Goal: Task Accomplishment & Management: Manage account settings

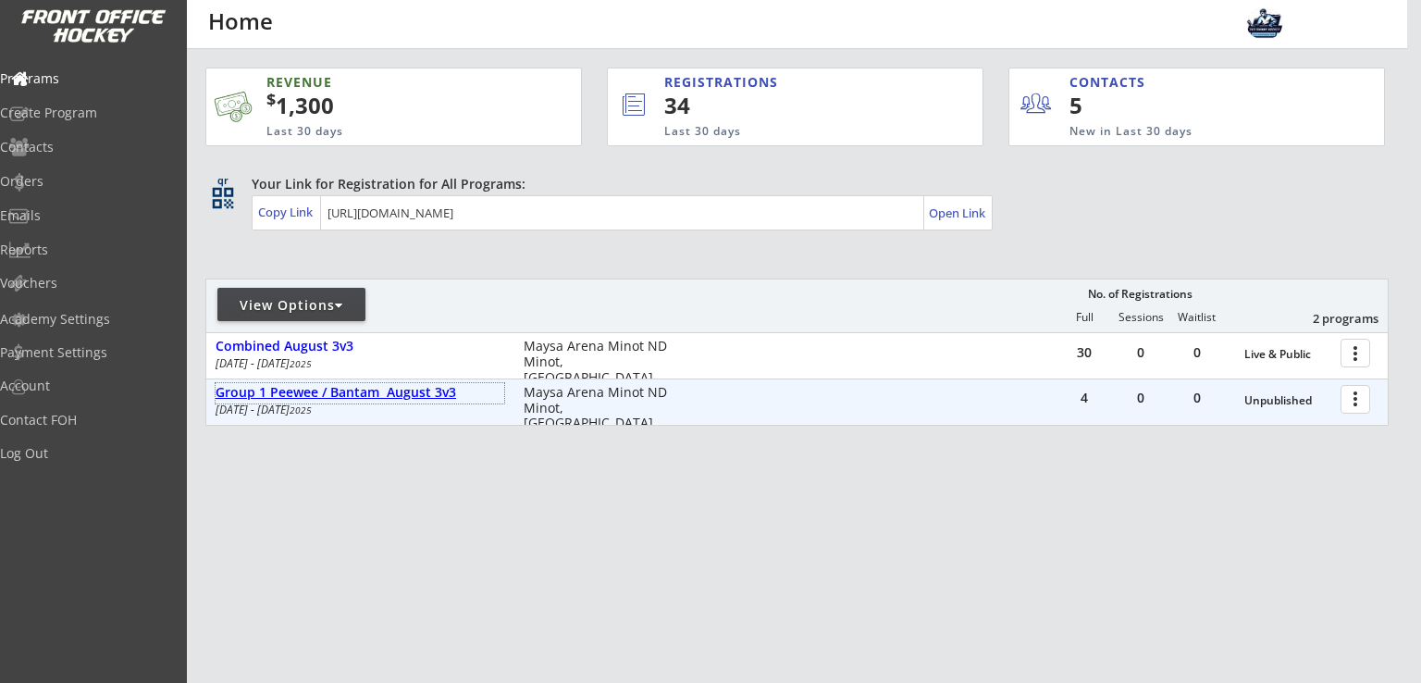
click at [377, 391] on div "Group 1 Peewee / Bantam August 3v3" at bounding box center [359, 393] width 289 height 16
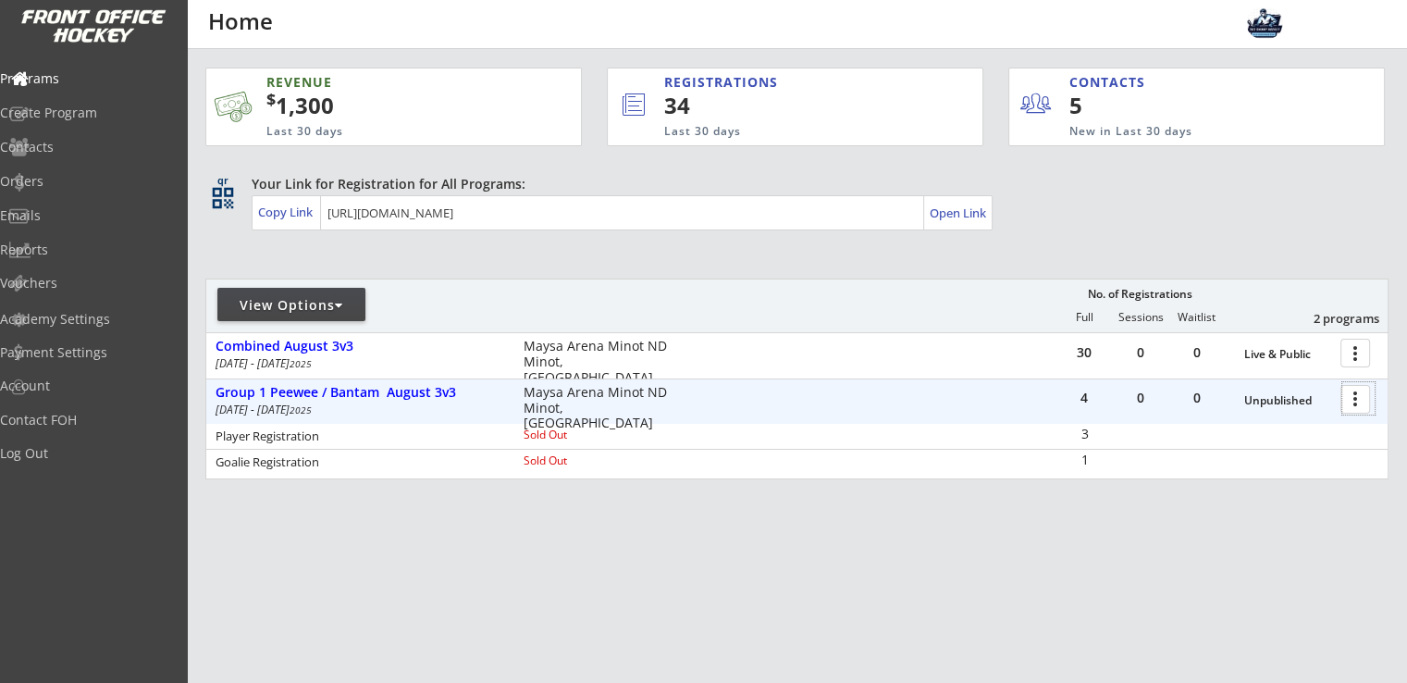
click at [1351, 391] on div at bounding box center [1358, 398] width 32 height 32
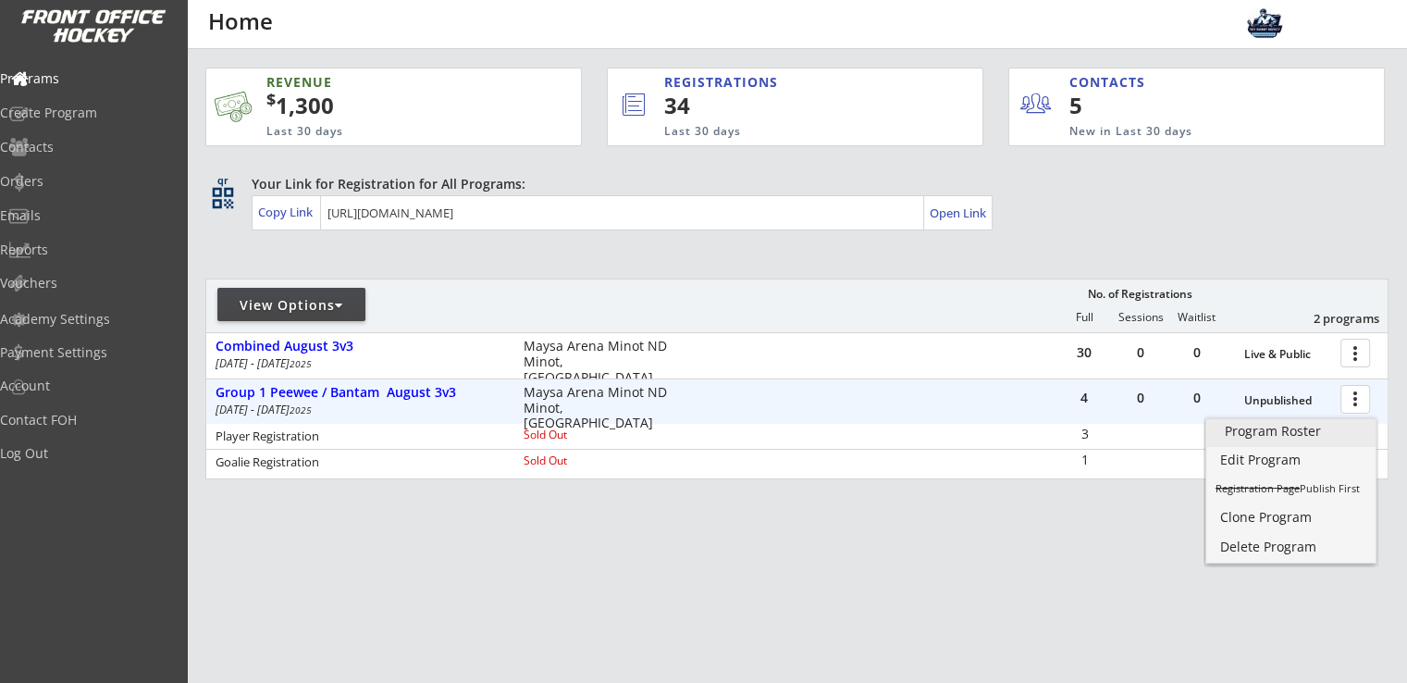
click at [1313, 426] on div "Program Roster" at bounding box center [1291, 431] width 132 height 13
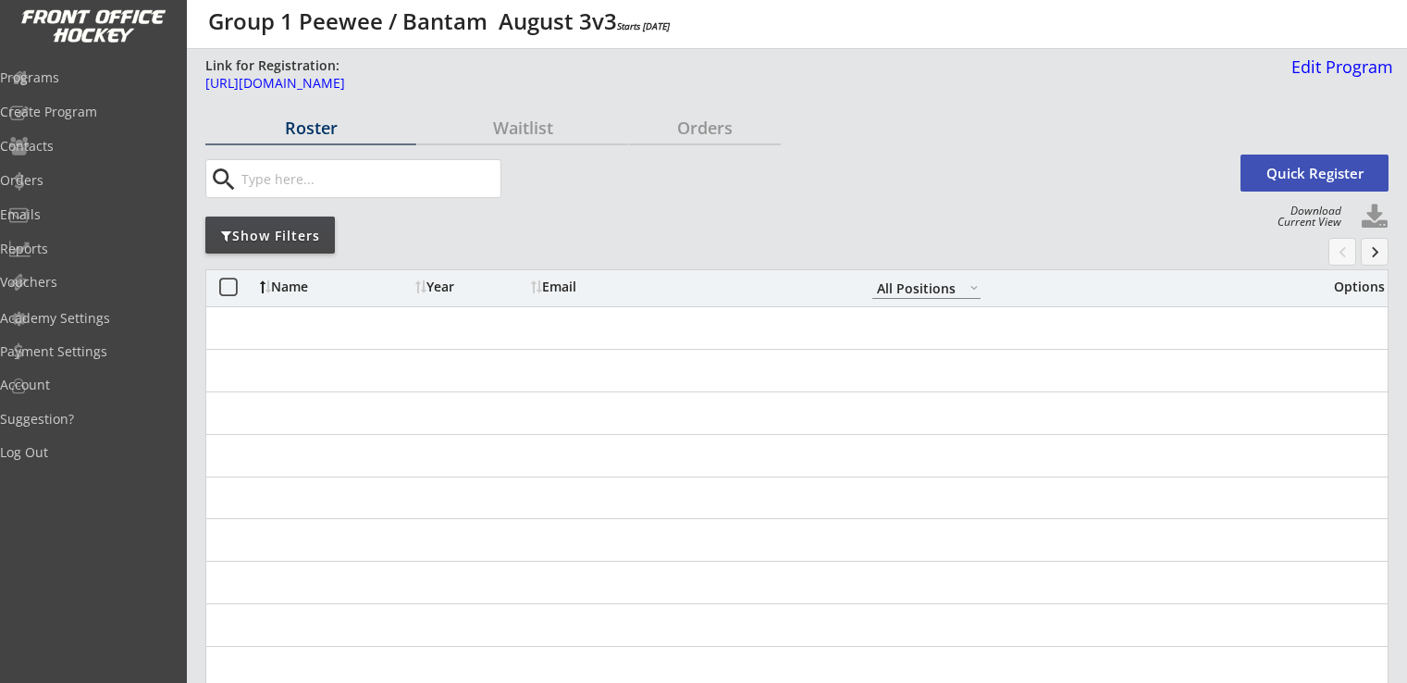
select select ""All Positions""
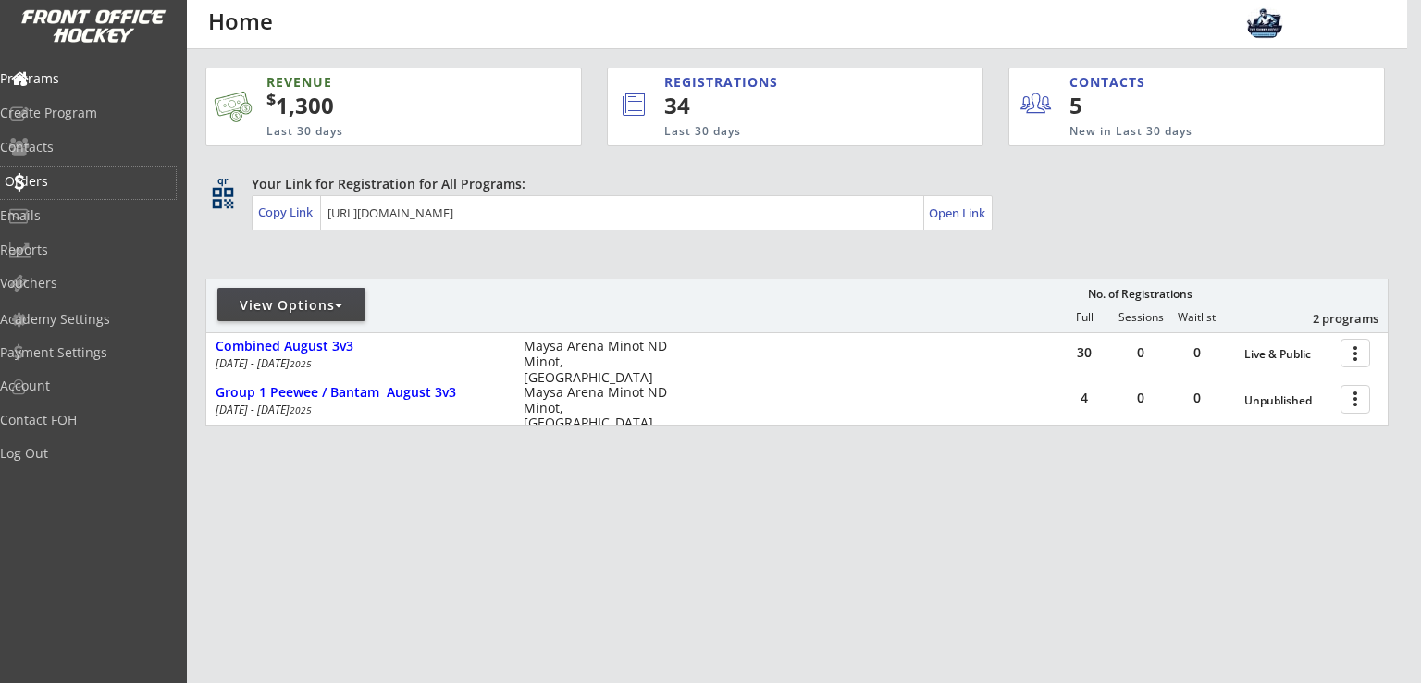
click at [84, 176] on div "Orders" at bounding box center [88, 181] width 166 height 13
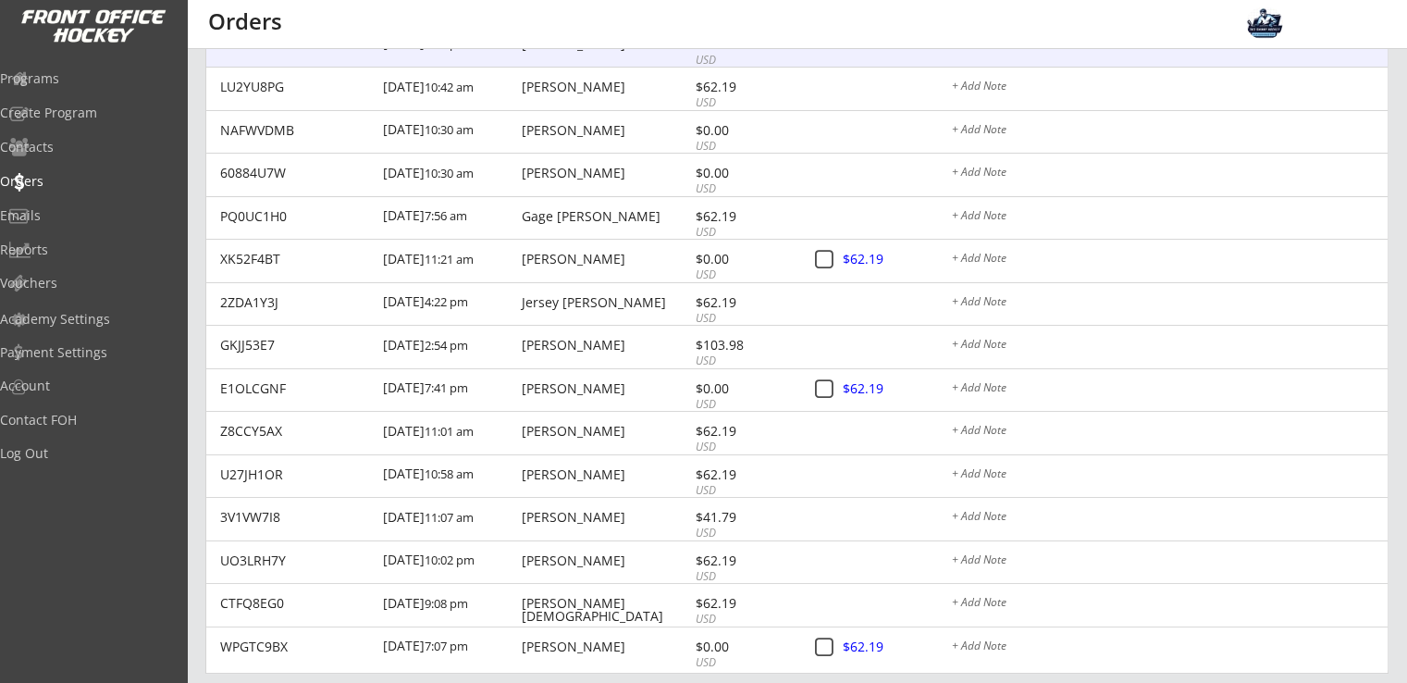
scroll to position [525, 0]
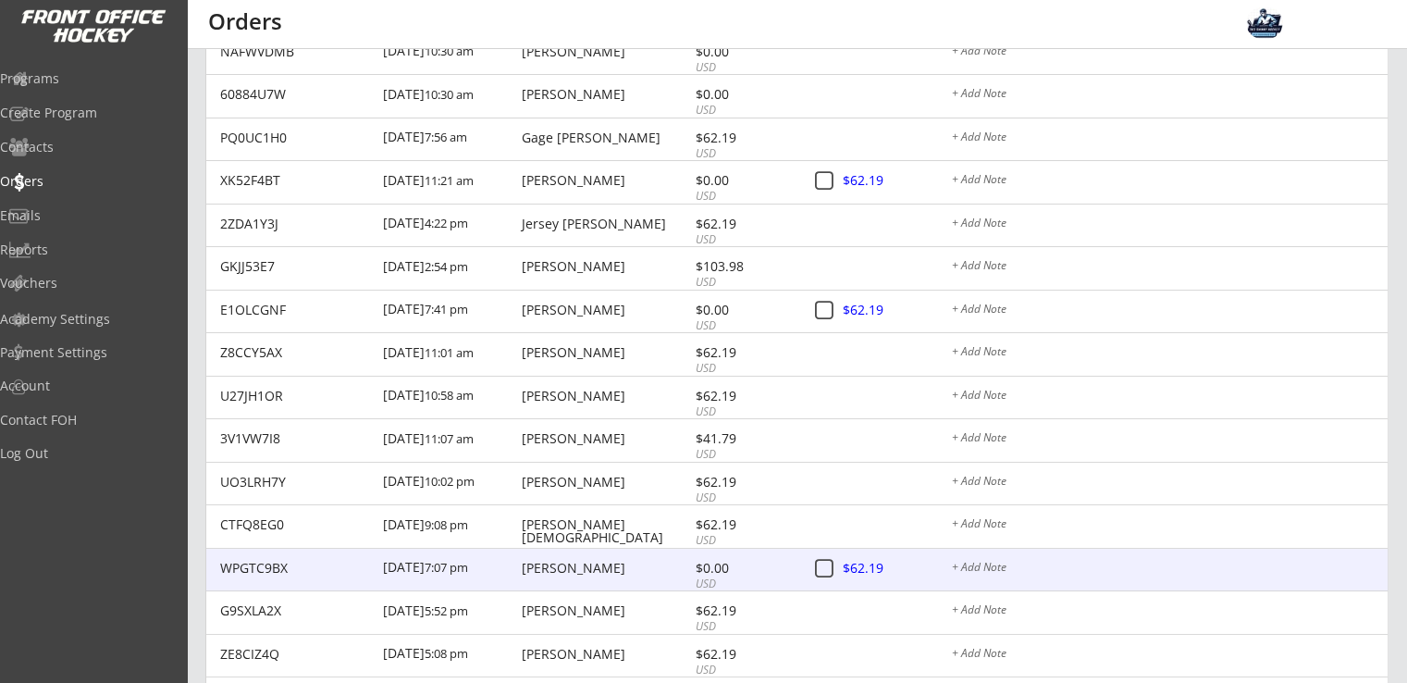
click at [821, 570] on button at bounding box center [823, 569] width 23 height 23
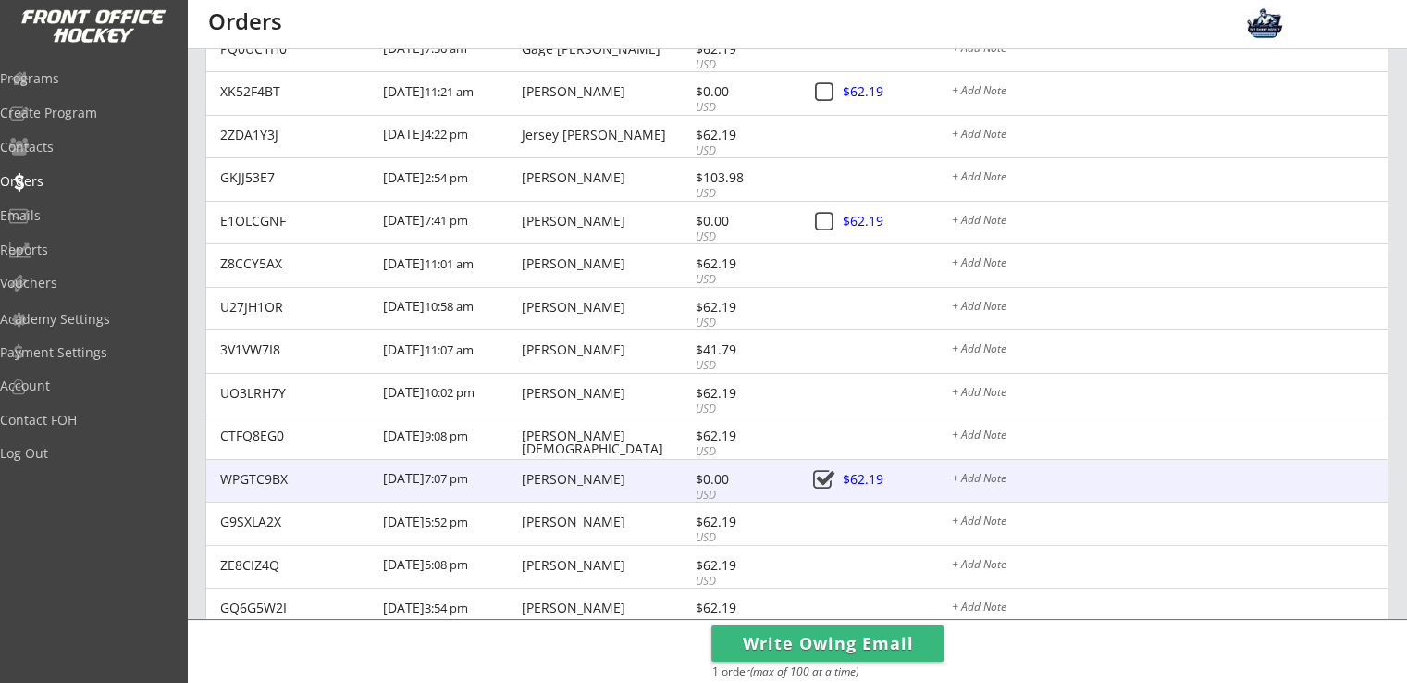
scroll to position [649, 0]
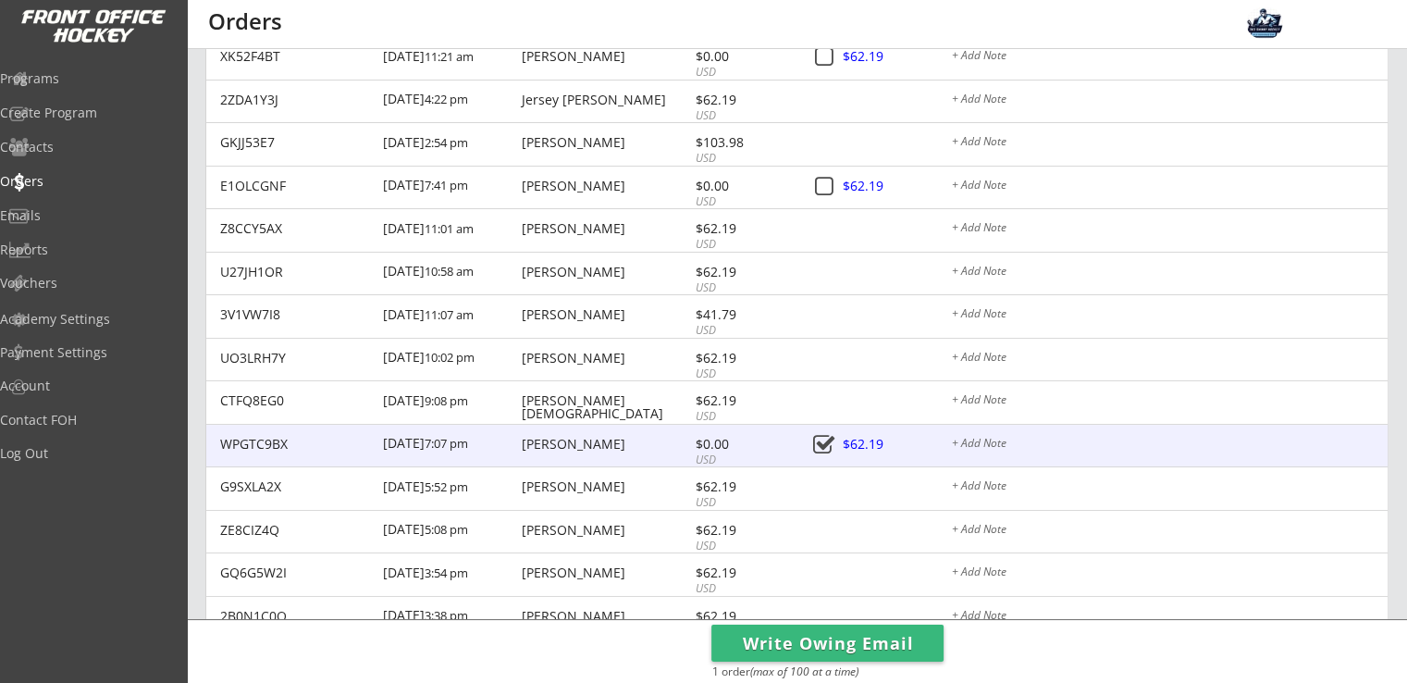
click at [825, 445] on button at bounding box center [823, 445] width 23 height 23
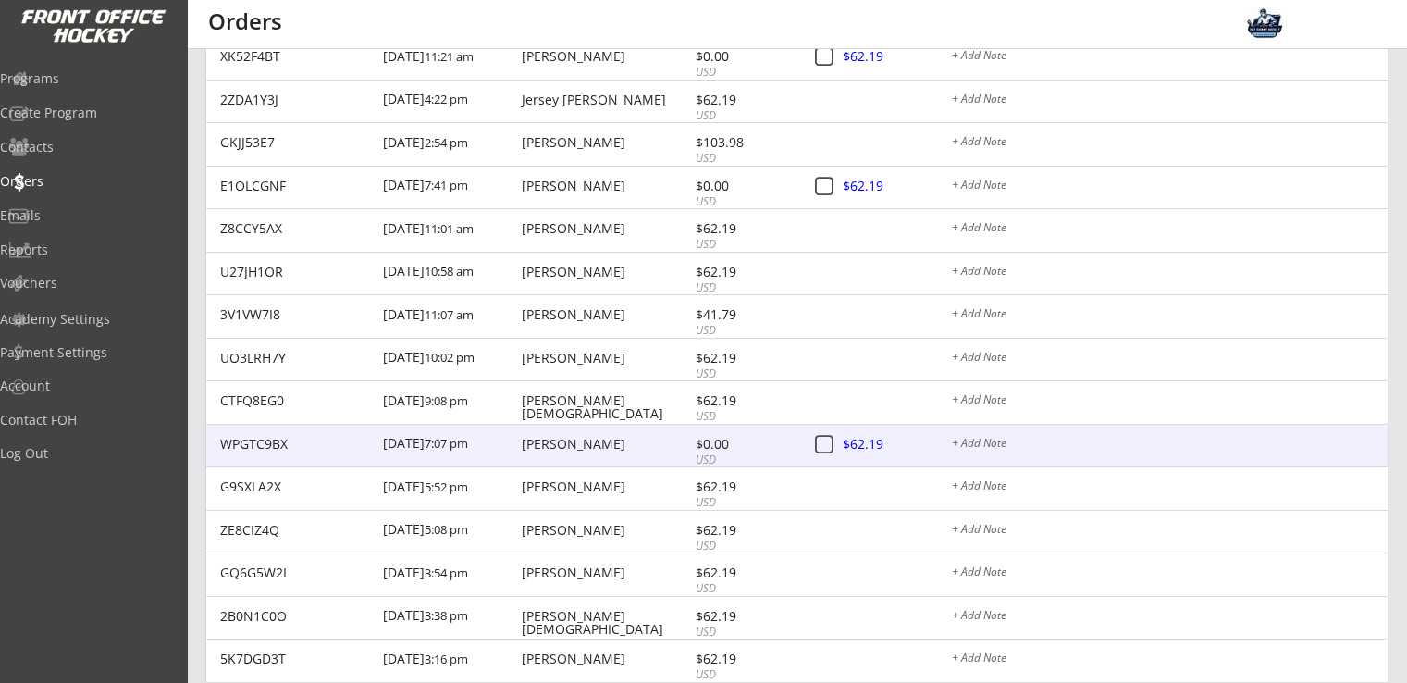
click at [865, 442] on div at bounding box center [883, 445] width 81 height 23
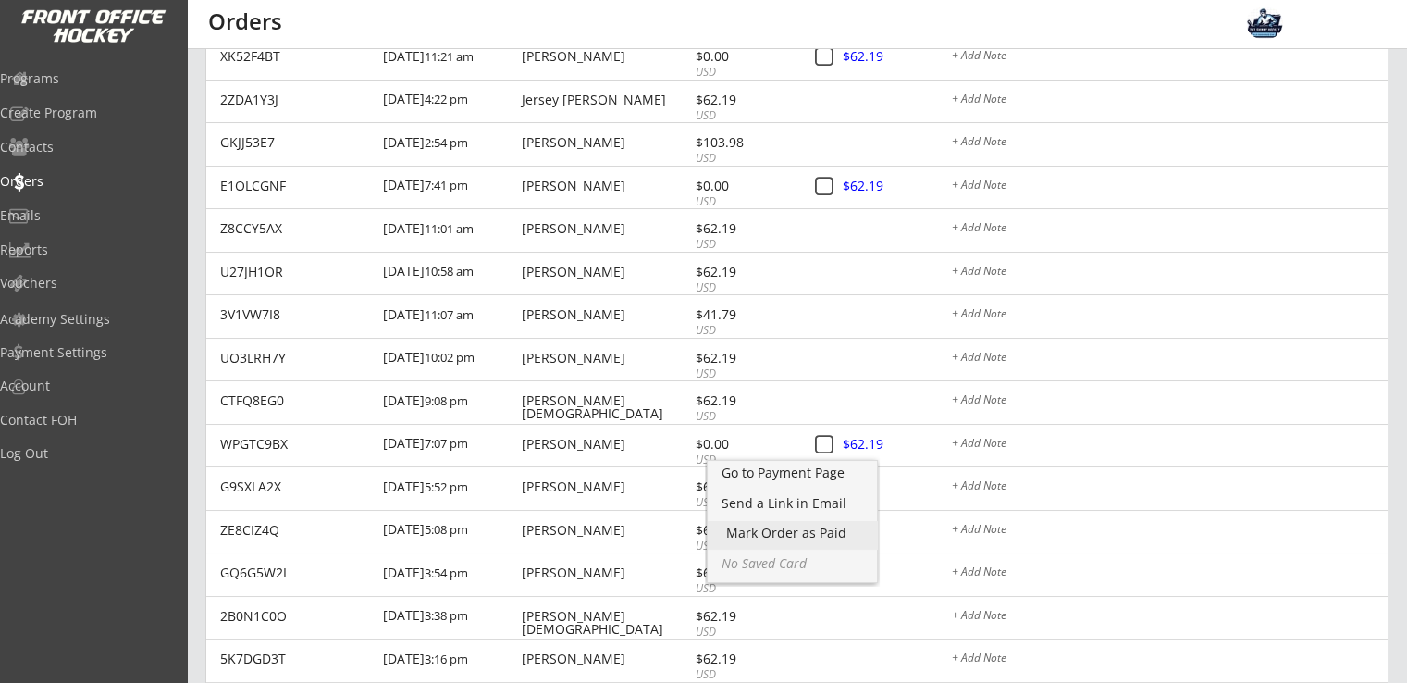
click at [817, 533] on div "Mark Order as Paid" at bounding box center [792, 532] width 132 height 13
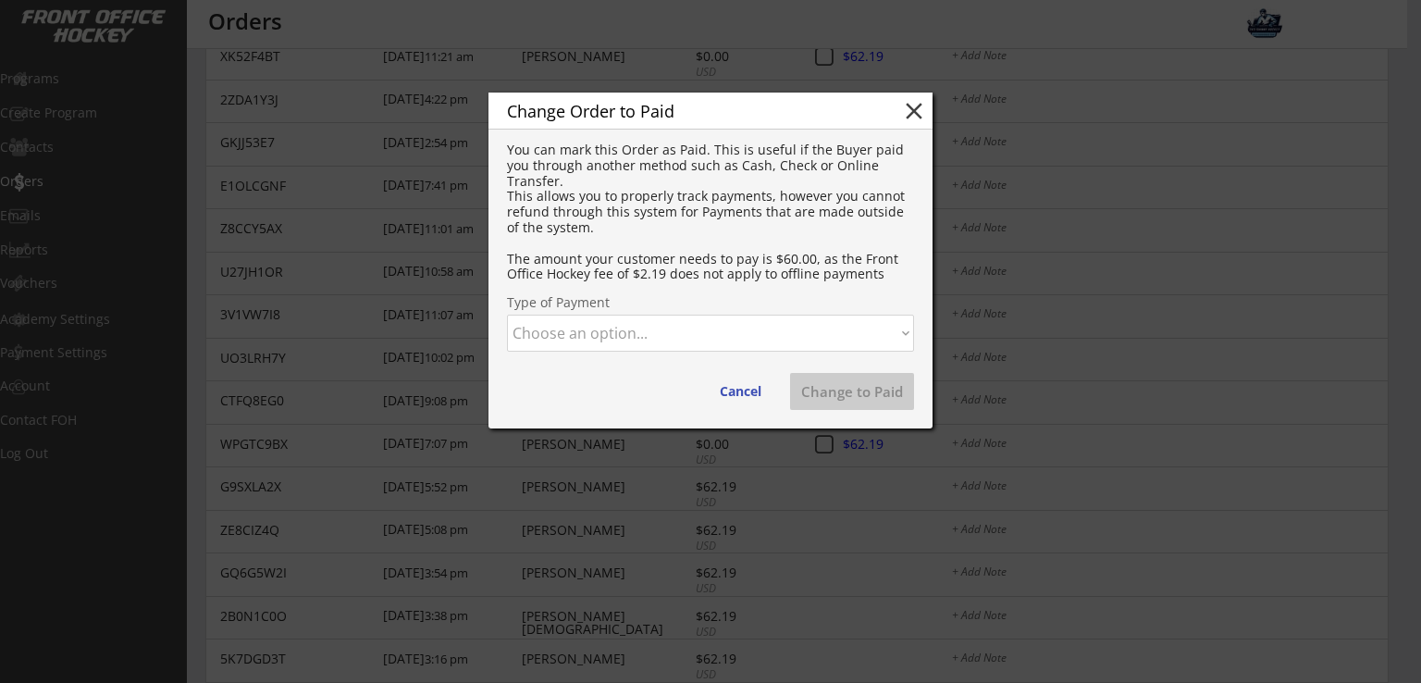
click at [717, 341] on select "Choose an option... Cash Check Credit Card Online Transfer Paypal Venmo Other" at bounding box center [710, 332] width 407 height 37
click at [507, 314] on select "Choose an option... Cash Check Credit Card Online Transfer Paypal Venmo Other" at bounding box center [710, 332] width 407 height 37
click at [842, 398] on button "Change to Paid" at bounding box center [852, 391] width 124 height 37
select select ""PLACEHOLDER_1427118222253""
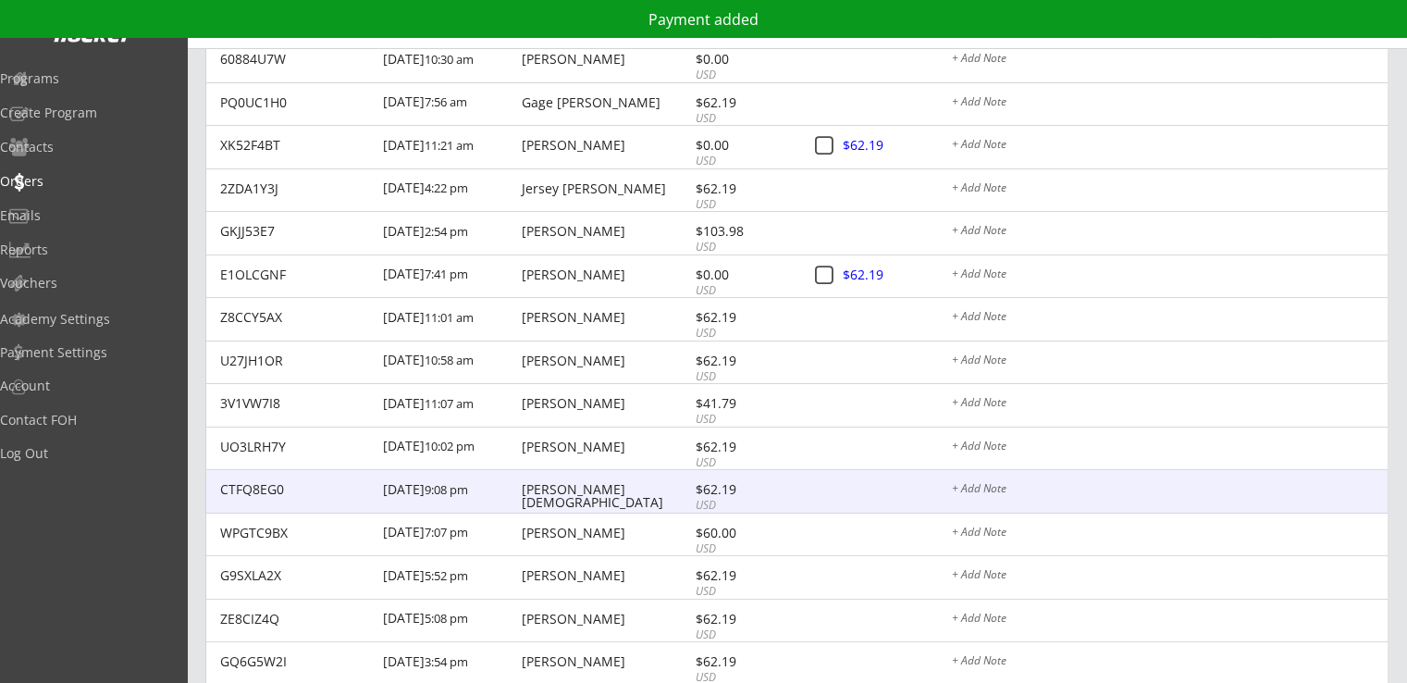
scroll to position [525, 0]
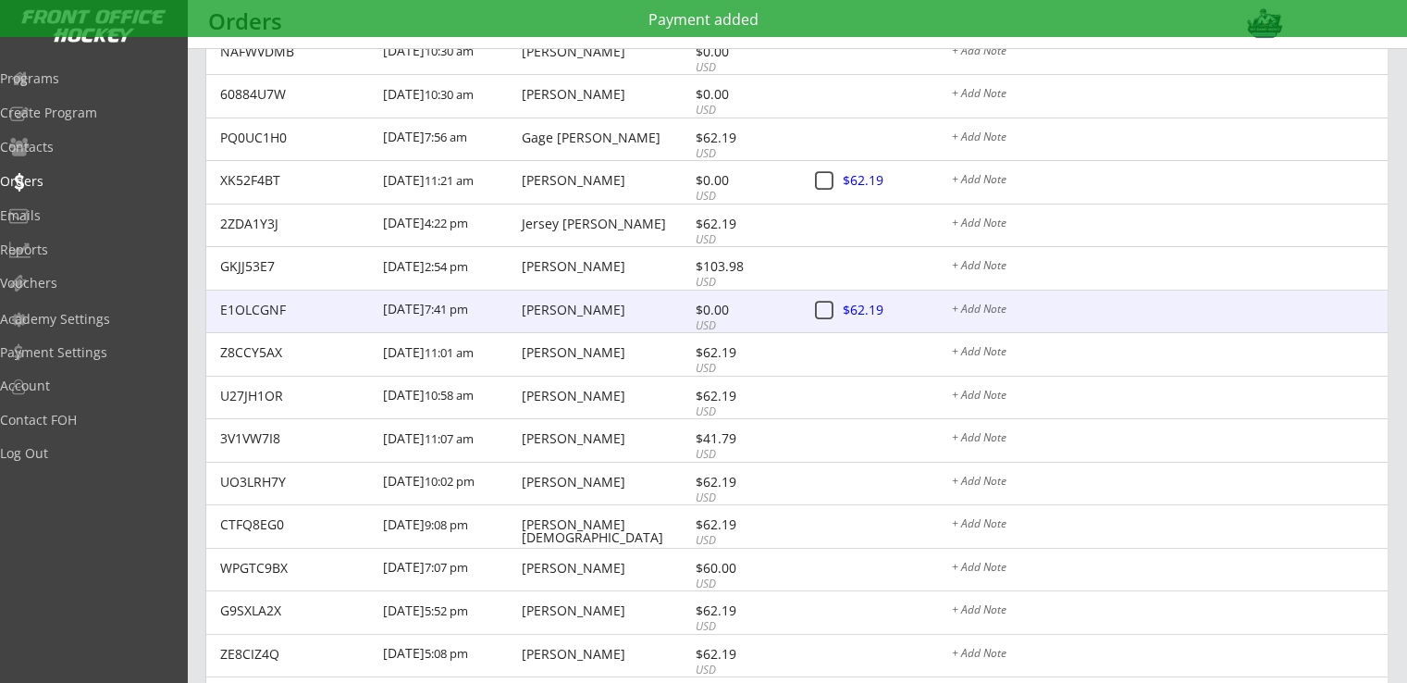
click at [860, 308] on div at bounding box center [883, 311] width 81 height 23
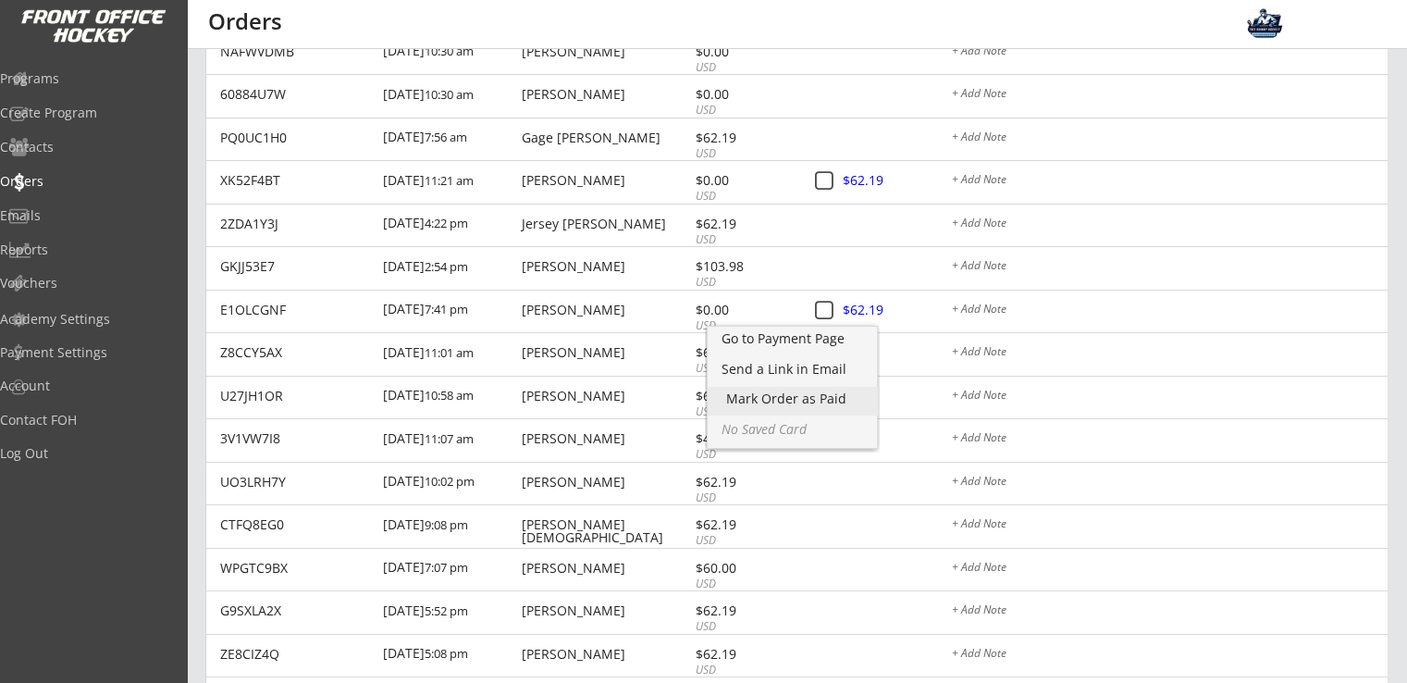
click at [819, 398] on div "Mark Order as Paid" at bounding box center [792, 398] width 132 height 13
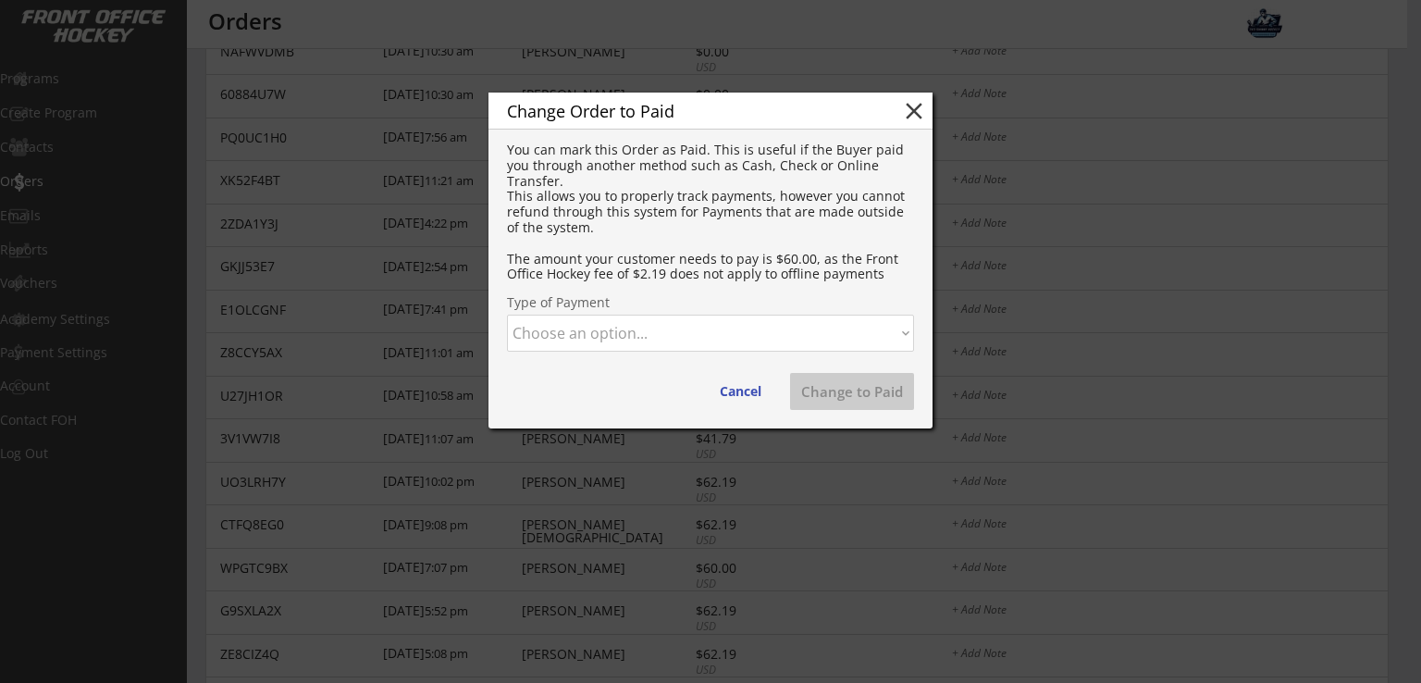
click at [687, 338] on select "Choose an option... Cash Check Credit Card Online Transfer Paypal Venmo Other" at bounding box center [710, 332] width 407 height 37
click at [507, 314] on select "Choose an option... Cash Check Credit Card Online Transfer Paypal Venmo Other" at bounding box center [710, 332] width 407 height 37
click at [866, 390] on button "Change to Paid" at bounding box center [852, 391] width 124 height 37
select select ""PLACEHOLDER_1427118222253""
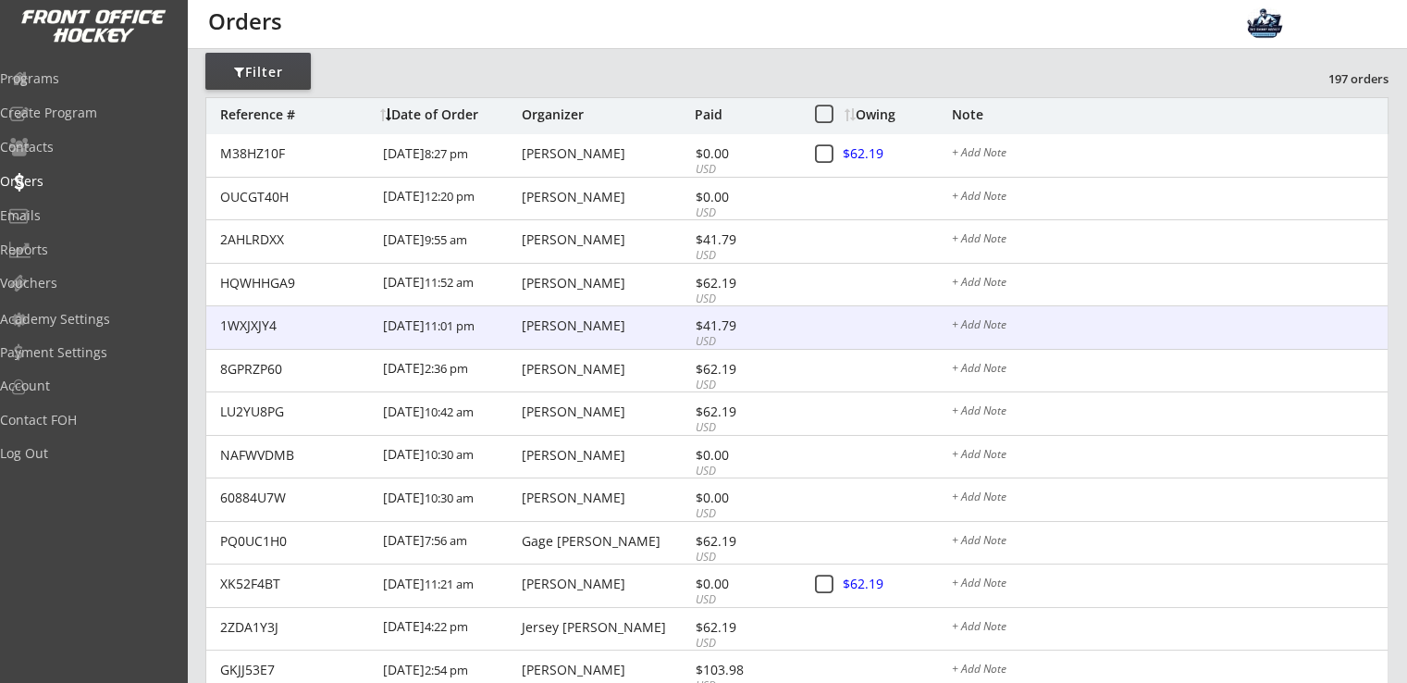
scroll to position [155, 0]
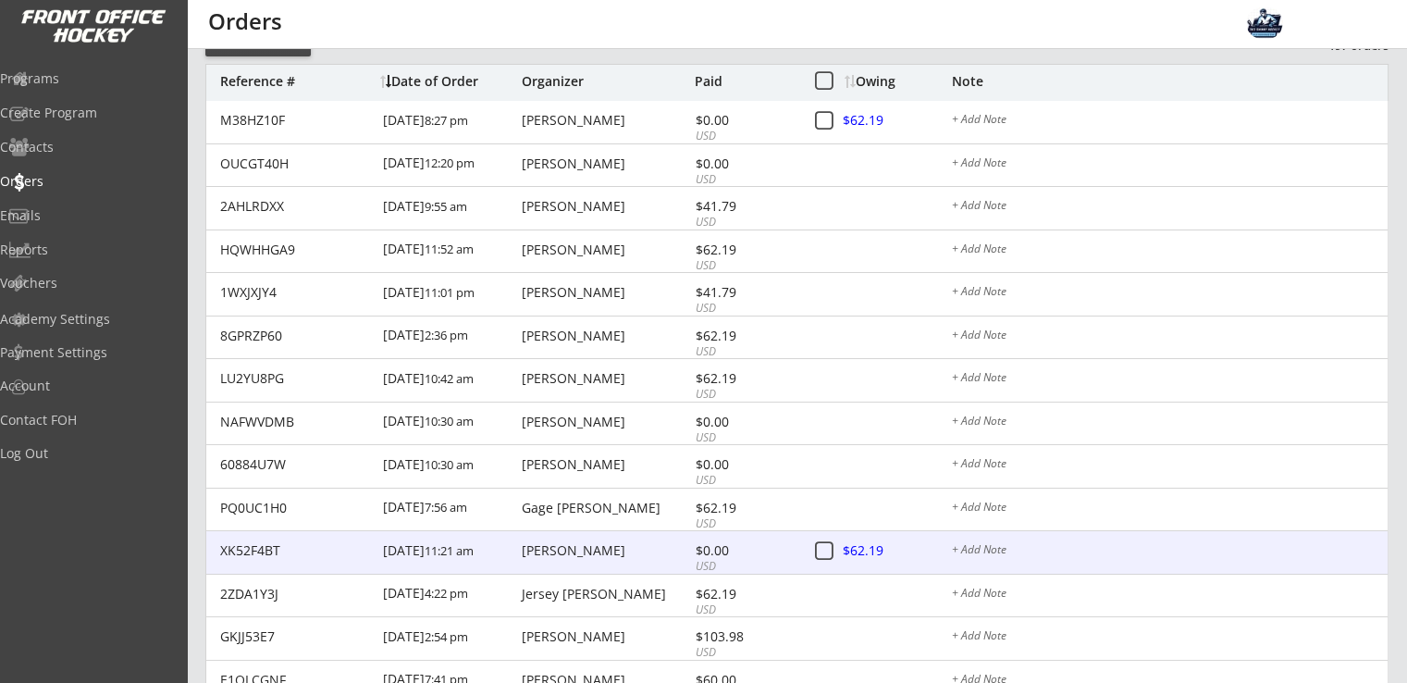
click at [552, 548] on div "[PERSON_NAME]" at bounding box center [606, 550] width 168 height 13
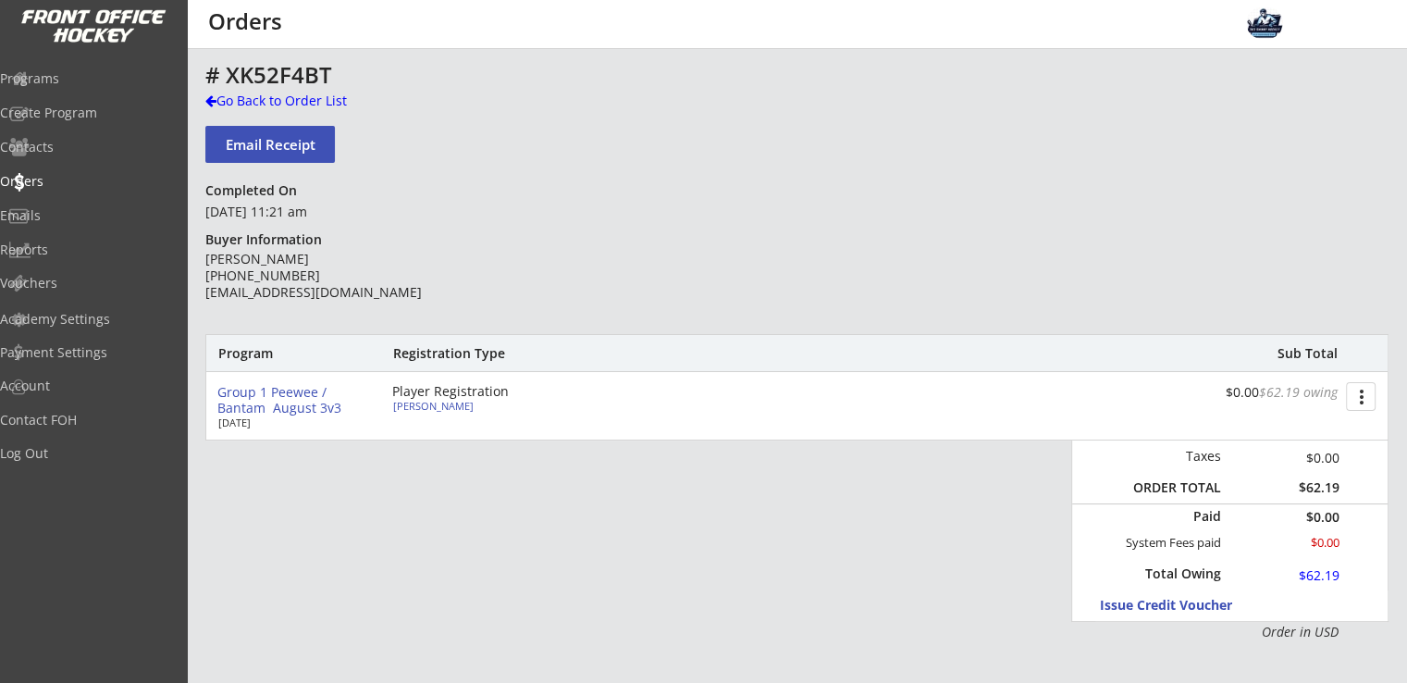
click at [1358, 388] on button "more_vert" at bounding box center [1361, 396] width 30 height 29
click at [1321, 458] on div "Cancel Registration" at bounding box center [1291, 459] width 132 height 13
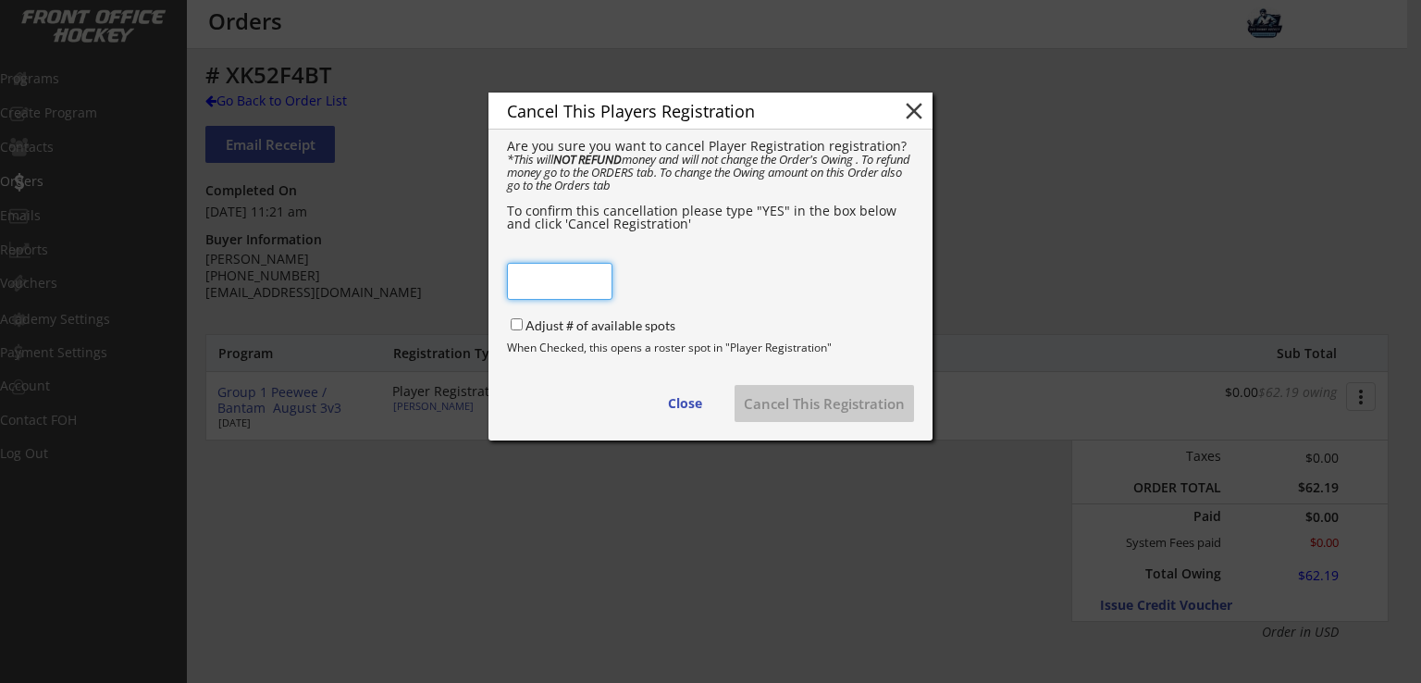
click at [588, 288] on input "input" at bounding box center [559, 281] width 105 height 37
click at [914, 111] on button "close" at bounding box center [914, 111] width 28 height 28
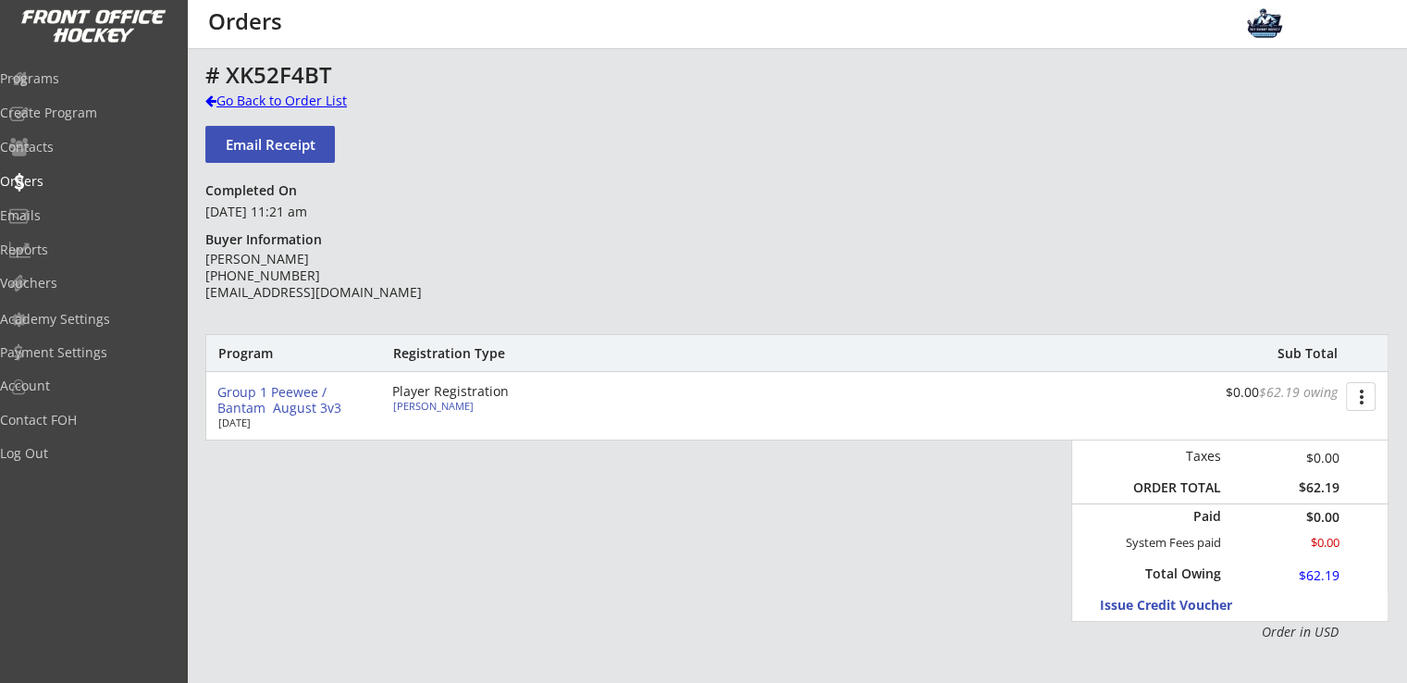
click at [244, 106] on div "Go Back to Order List" at bounding box center [300, 101] width 191 height 18
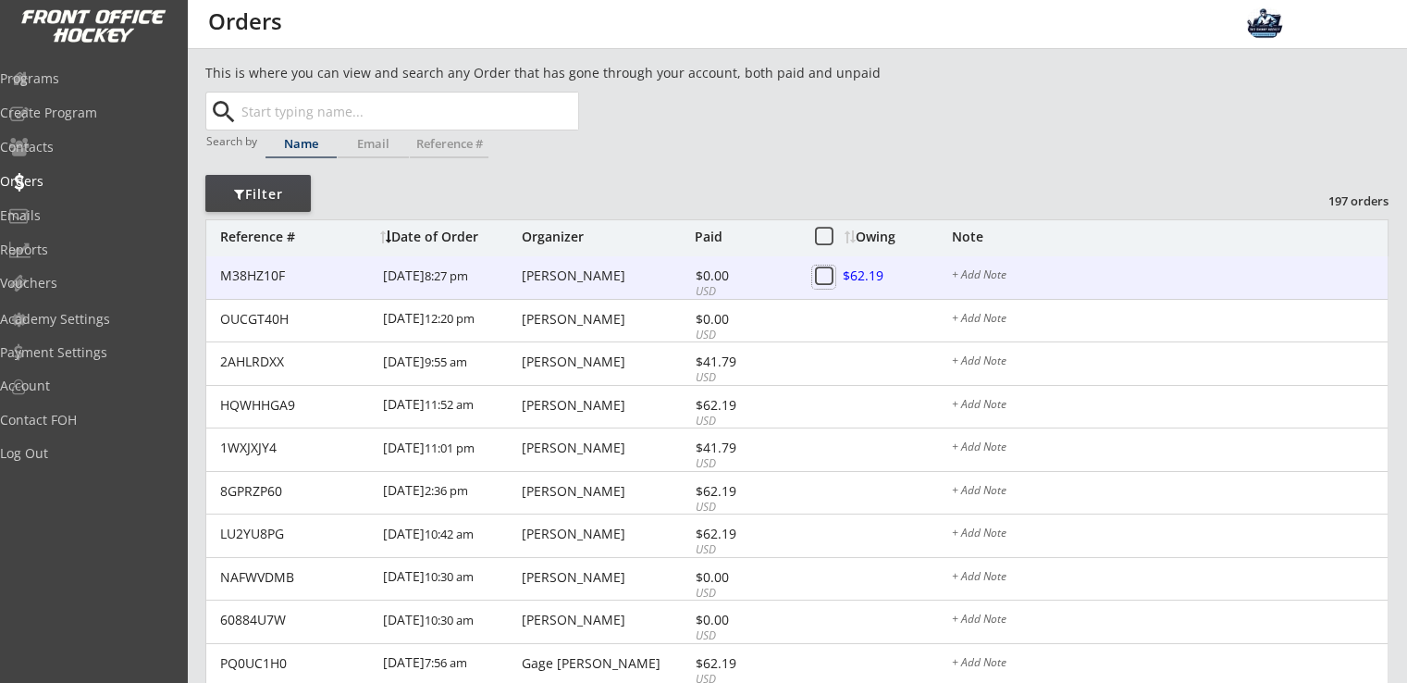
click at [825, 278] on button at bounding box center [823, 276] width 23 height 23
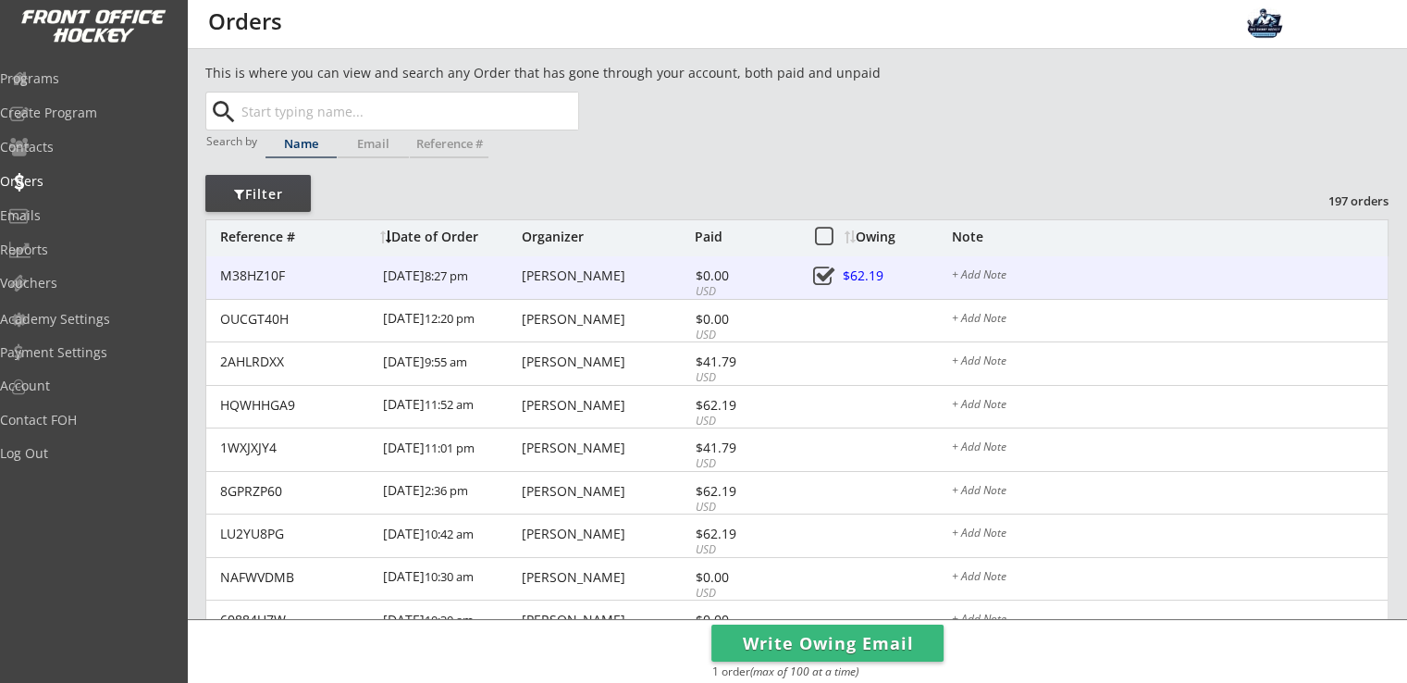
click at [825, 278] on button at bounding box center [823, 276] width 23 height 23
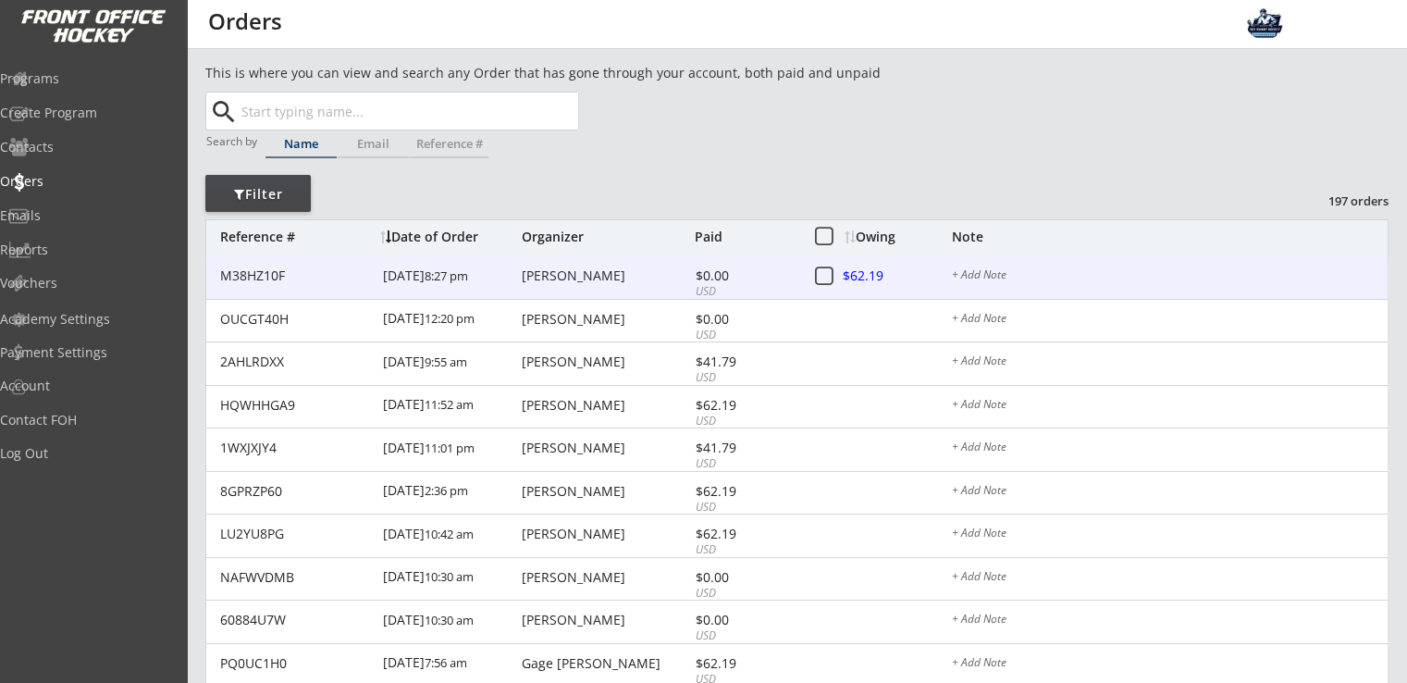
click at [858, 273] on div at bounding box center [883, 276] width 81 height 23
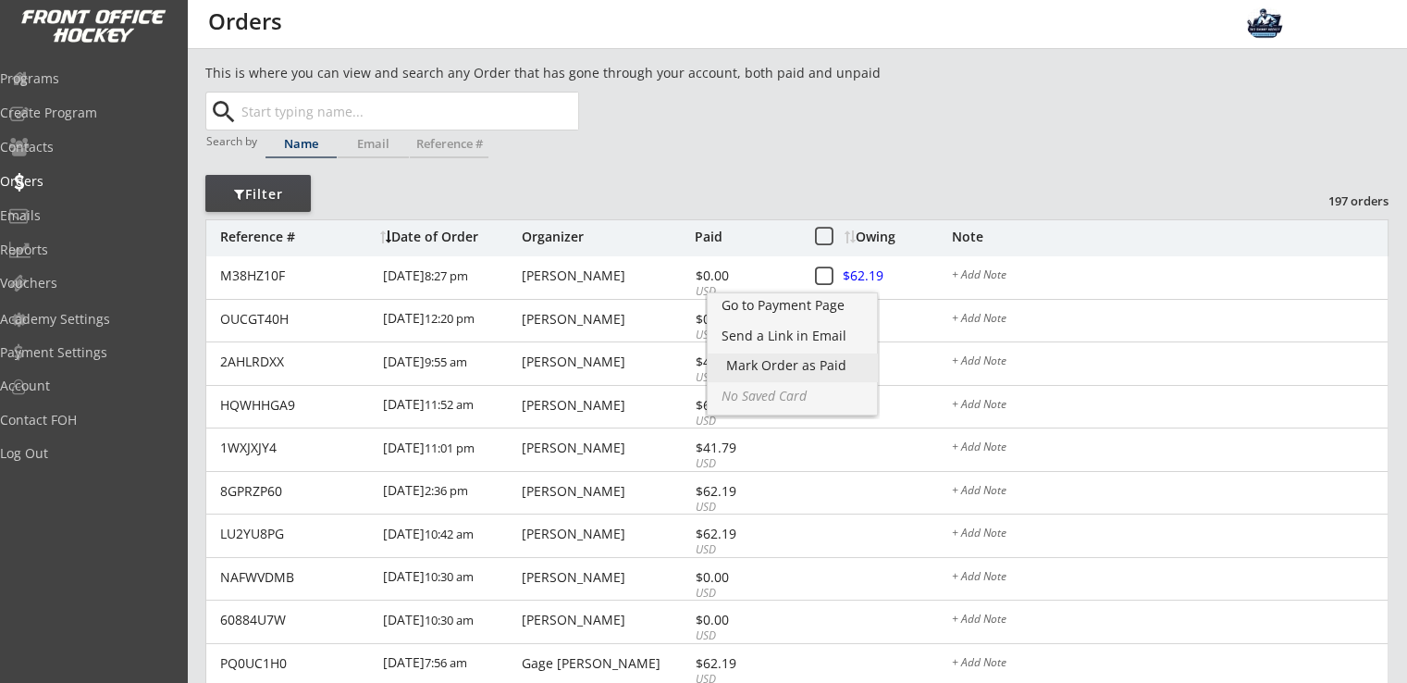
click at [825, 371] on div "Mark Order as Paid" at bounding box center [792, 365] width 132 height 13
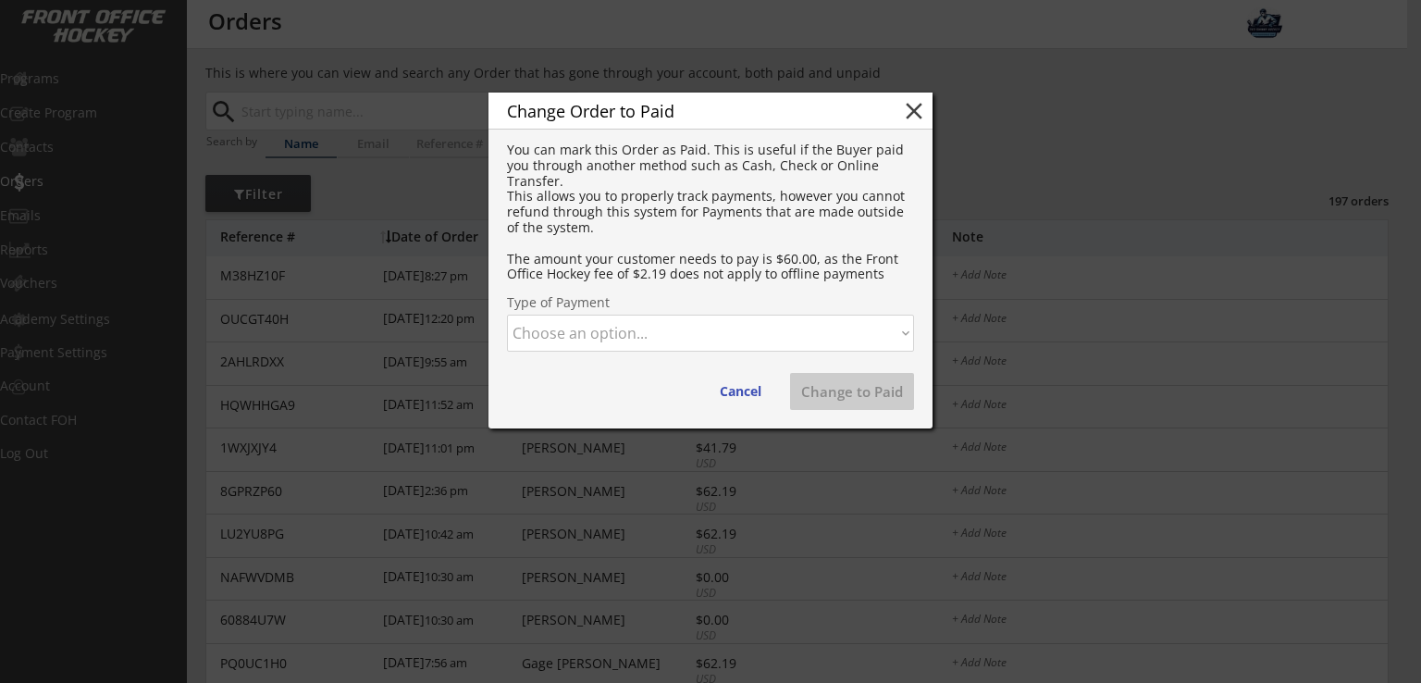
click at [751, 329] on select "Choose an option... Cash Check Credit Card Online Transfer Paypal Venmo Other" at bounding box center [710, 332] width 407 height 37
click at [507, 314] on select "Choose an option... Cash Check Credit Card Online Transfer Paypal Venmo Other" at bounding box center [710, 332] width 407 height 37
click at [839, 400] on button "Change to Paid" at bounding box center [852, 391] width 124 height 37
select select ""PLACEHOLDER_1427118222253""
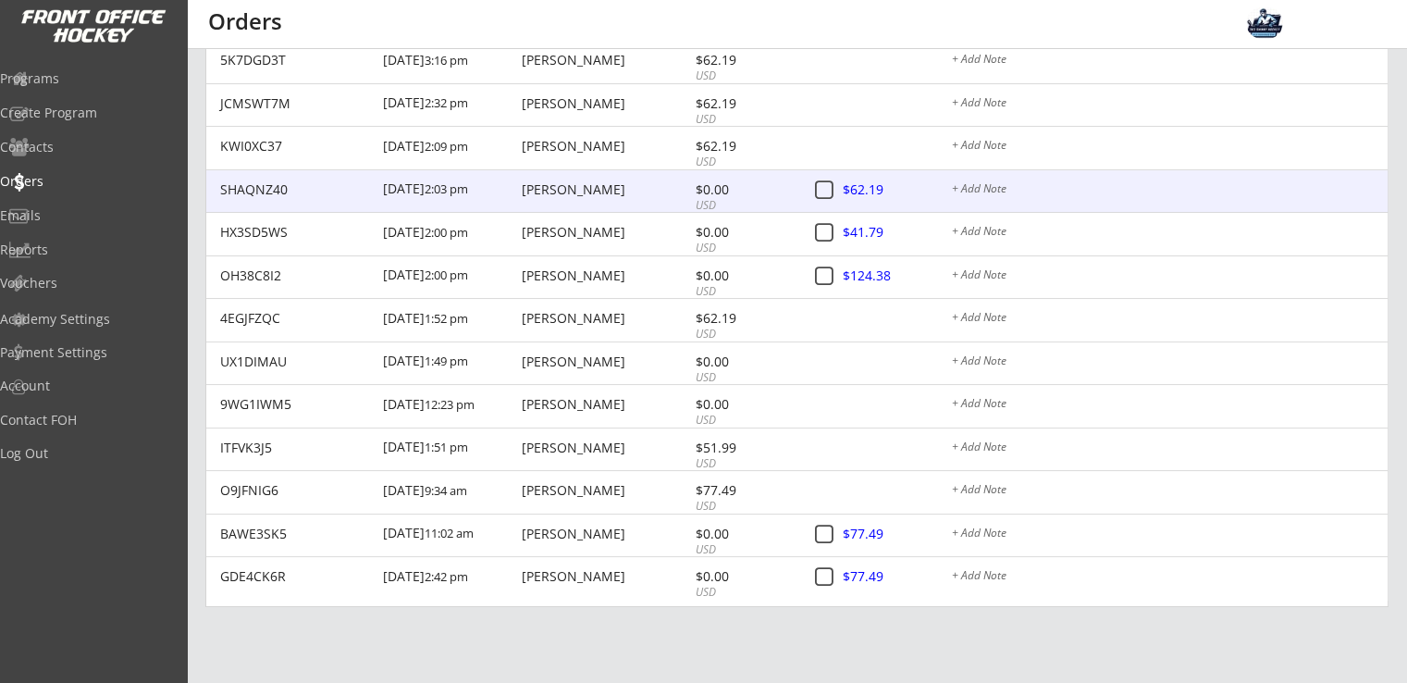
scroll to position [1260, 0]
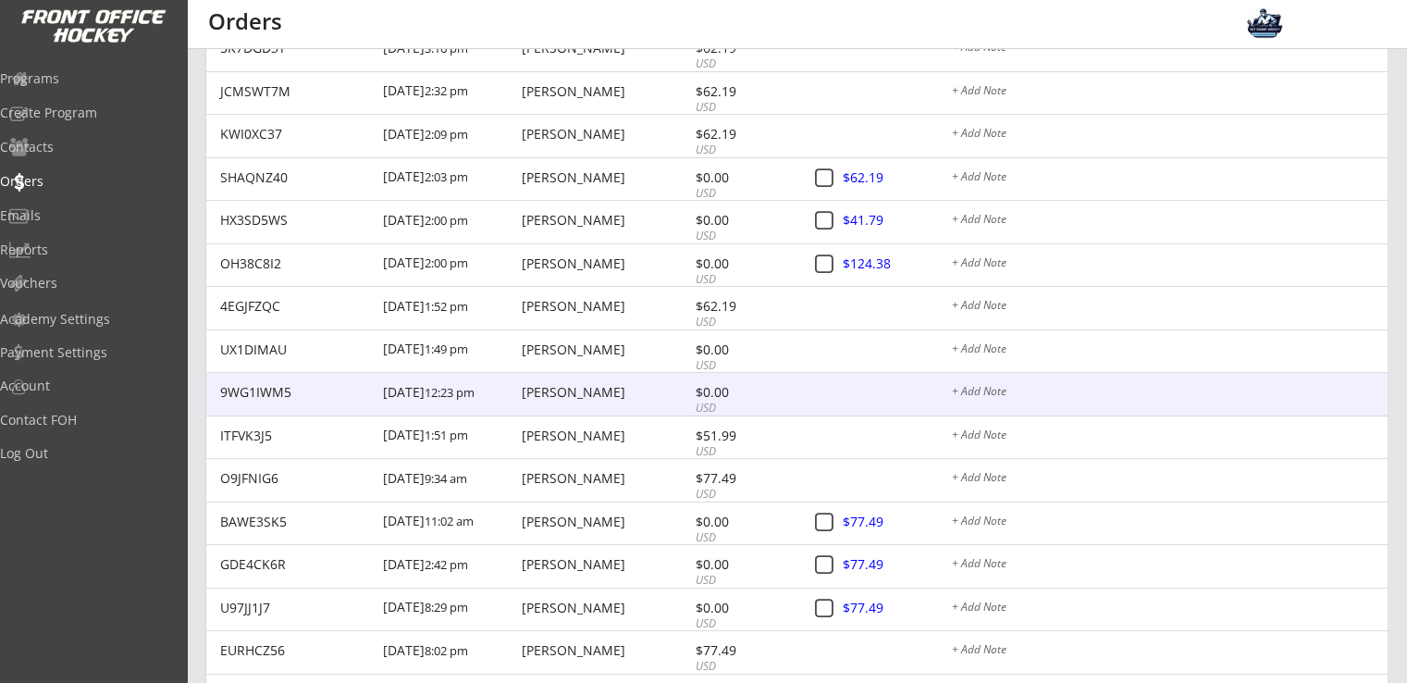
click at [622, 394] on div "[PERSON_NAME]" at bounding box center [606, 392] width 168 height 13
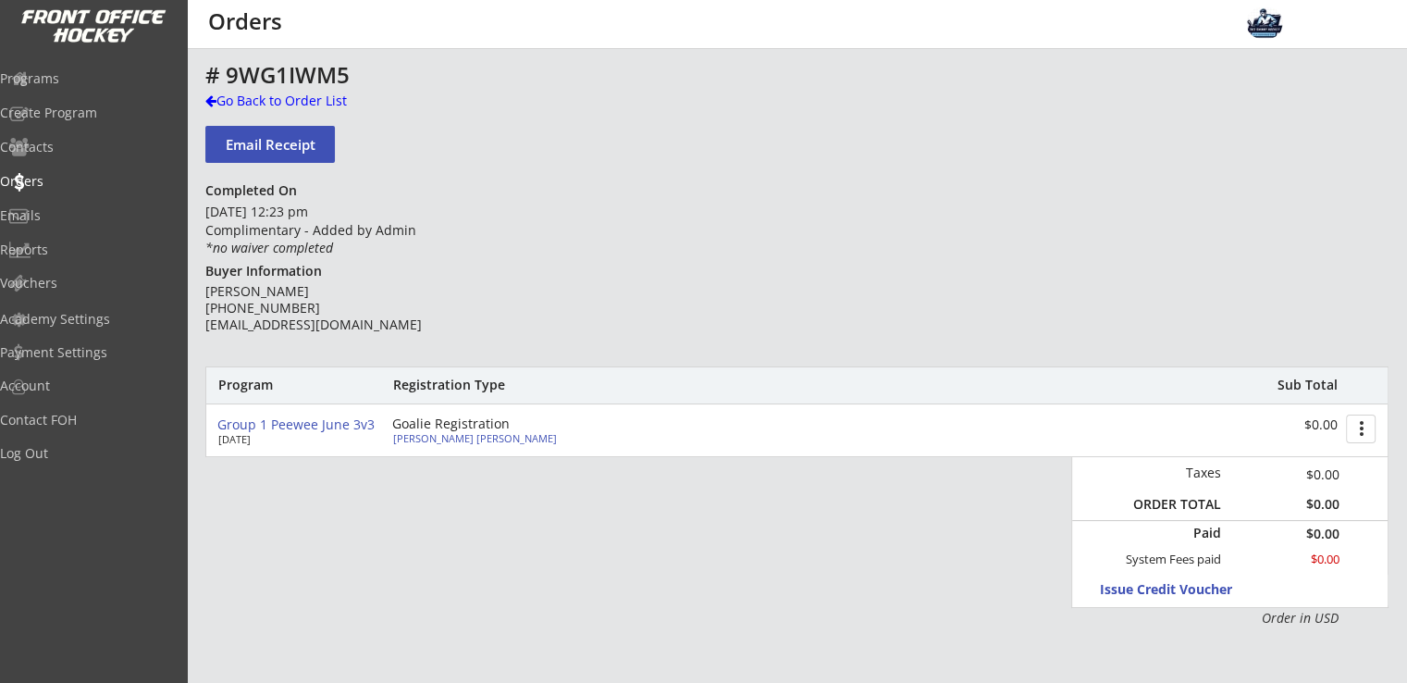
click at [1363, 429] on button "more_vert" at bounding box center [1361, 428] width 30 height 29
click at [554, 582] on div "Program Registration Type Sub Total Group 1 Peewee June 3v3 [DATE] Goalie Regis…" at bounding box center [796, 496] width 1183 height 261
click at [314, 106] on div "Go Back to Order List" at bounding box center [300, 101] width 191 height 18
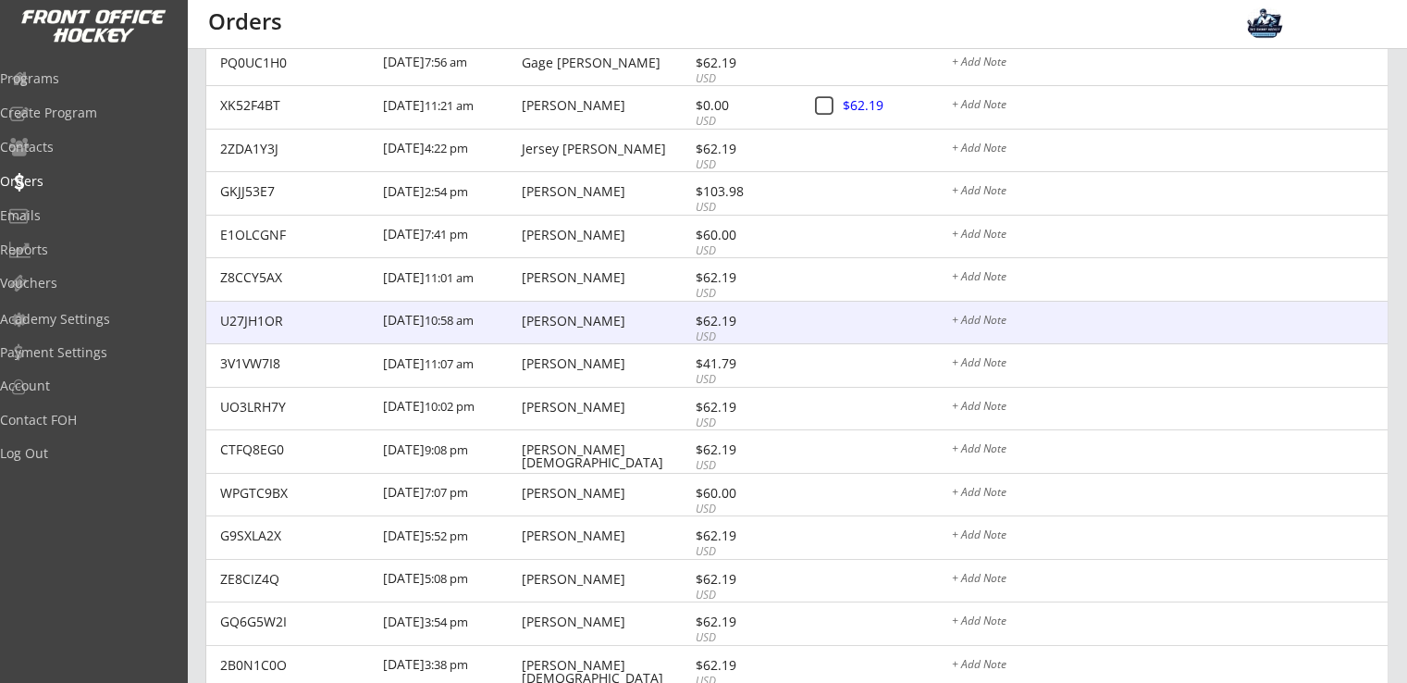
scroll to position [477, 0]
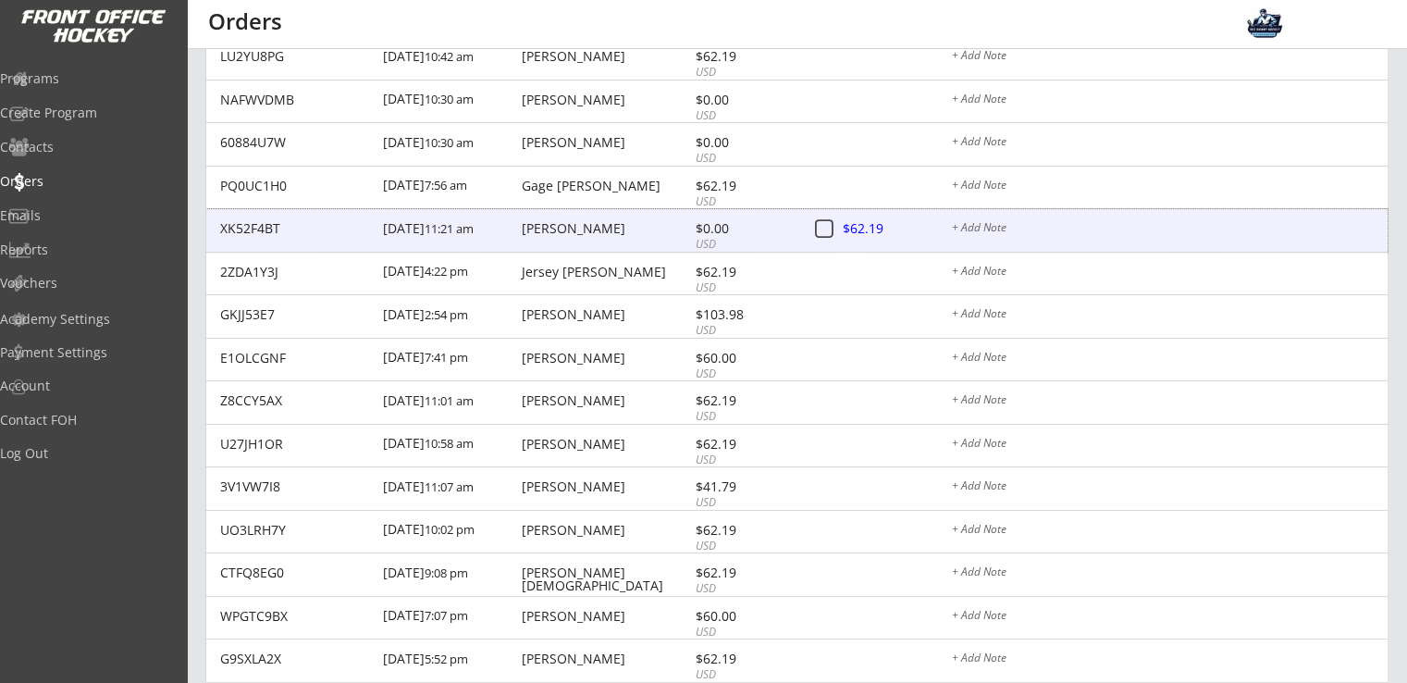
click at [595, 228] on div "[PERSON_NAME]" at bounding box center [606, 228] width 168 height 13
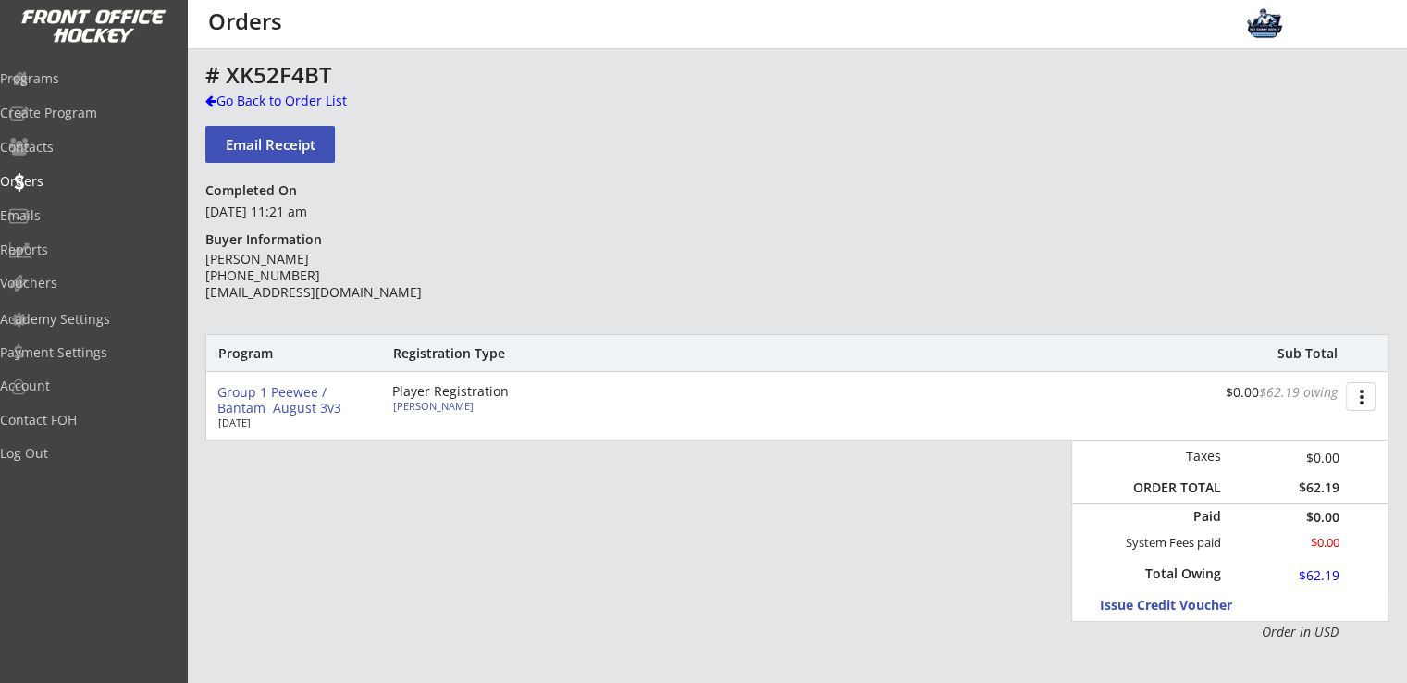
click at [1368, 397] on button "more_vert" at bounding box center [1361, 396] width 30 height 29
click at [1321, 454] on div "Cancel Registration" at bounding box center [1291, 459] width 132 height 13
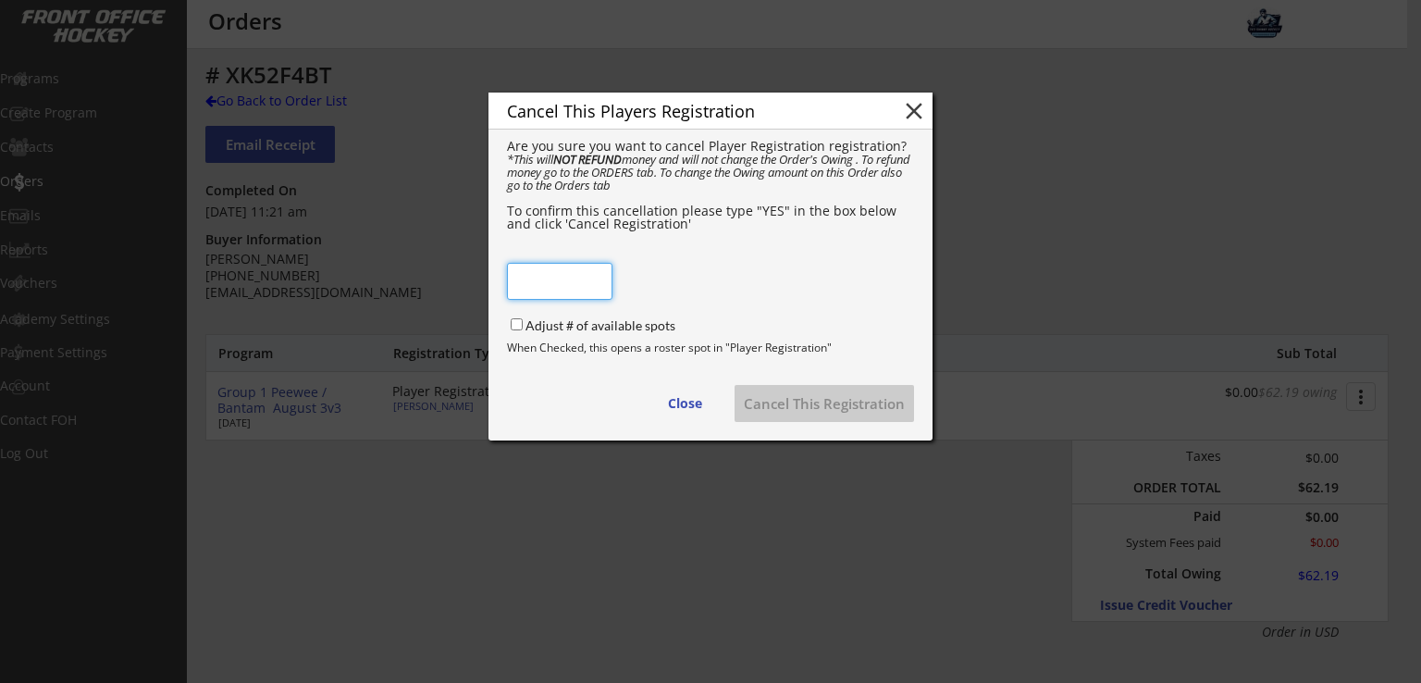
click at [569, 292] on input "input" at bounding box center [559, 281] width 105 height 37
type input "YES"
click at [898, 291] on div "Cancel This Players Registration close Are you sure you want to cancel Player R…" at bounding box center [710, 266] width 444 height 348
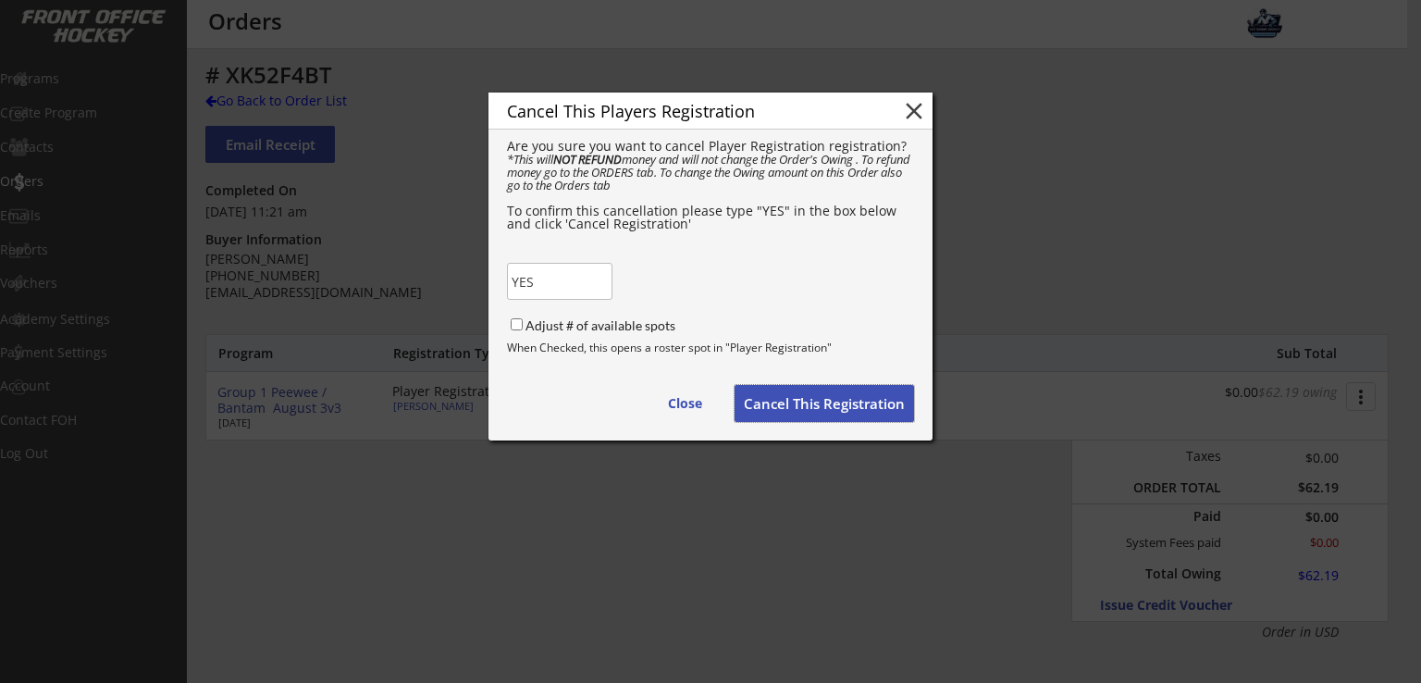
click at [829, 407] on button "Cancel This Registration" at bounding box center [823, 403] width 179 height 37
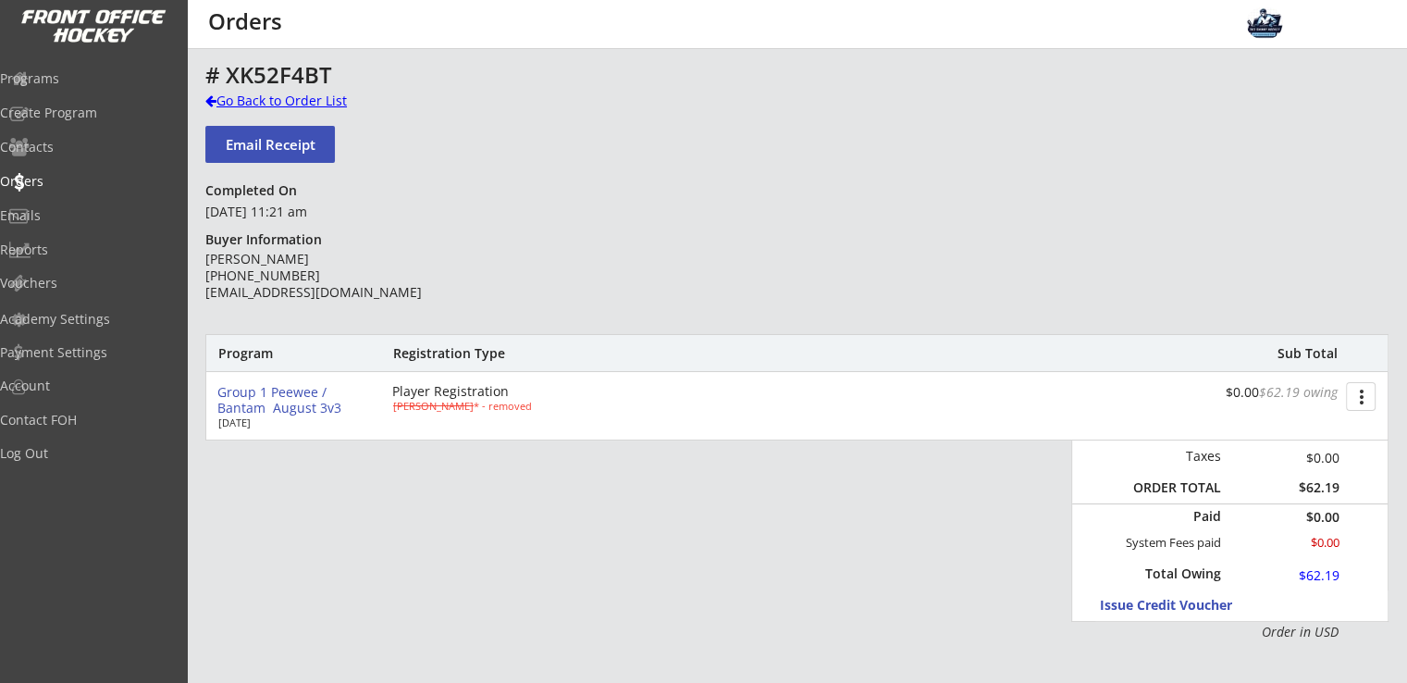
click at [267, 103] on div "Go Back to Order List" at bounding box center [300, 101] width 191 height 18
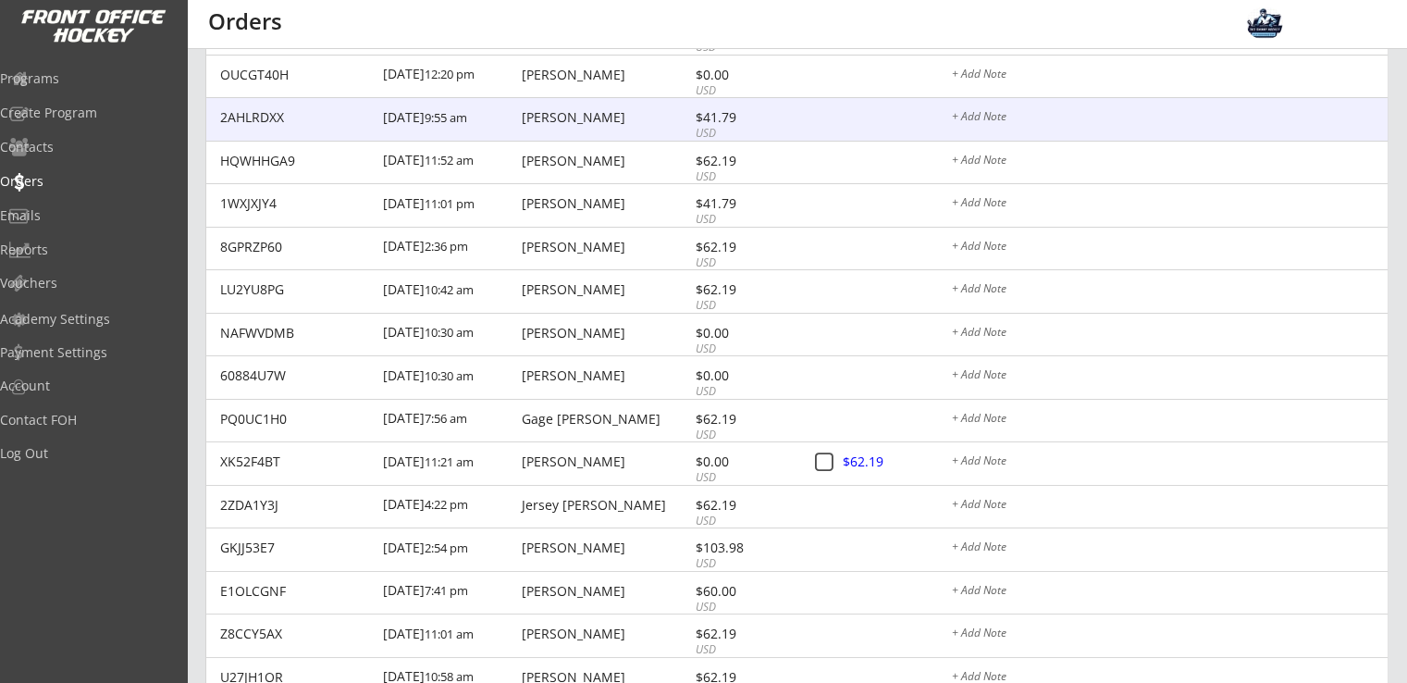
scroll to position [247, 0]
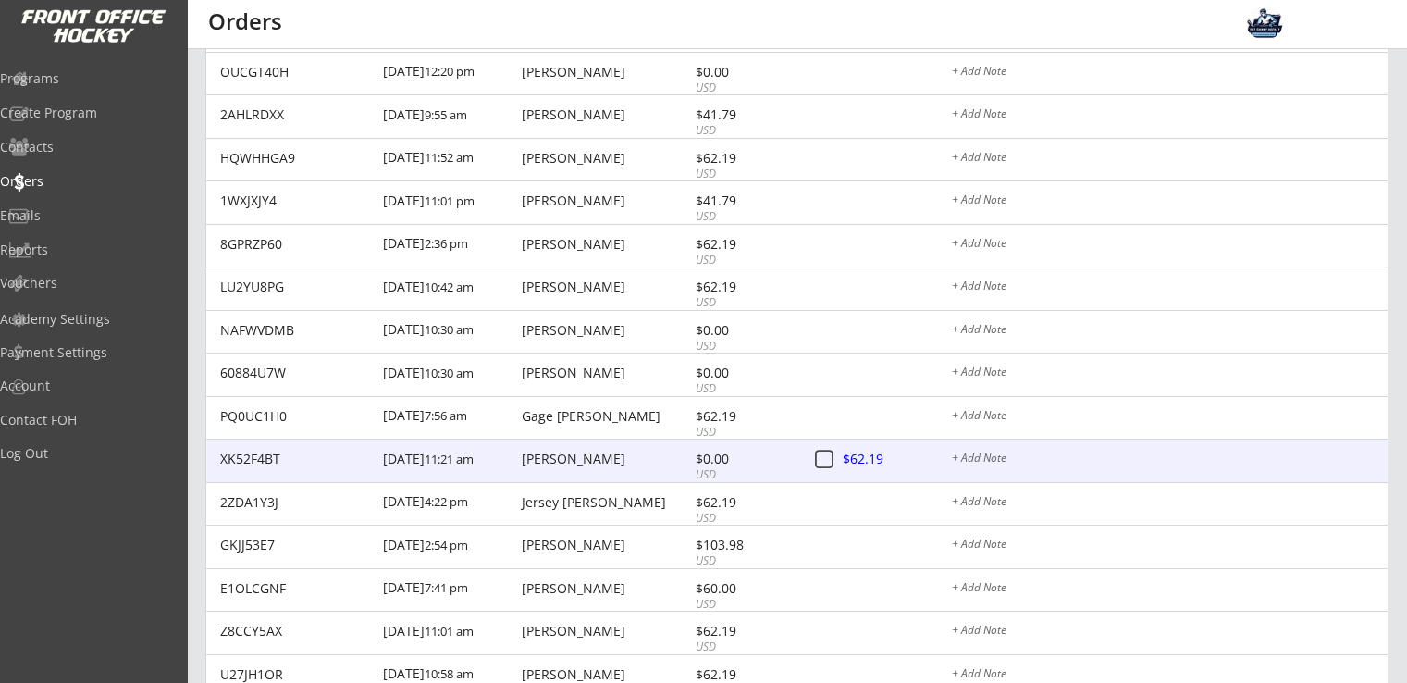
click at [572, 460] on div "[PERSON_NAME]" at bounding box center [606, 458] width 168 height 13
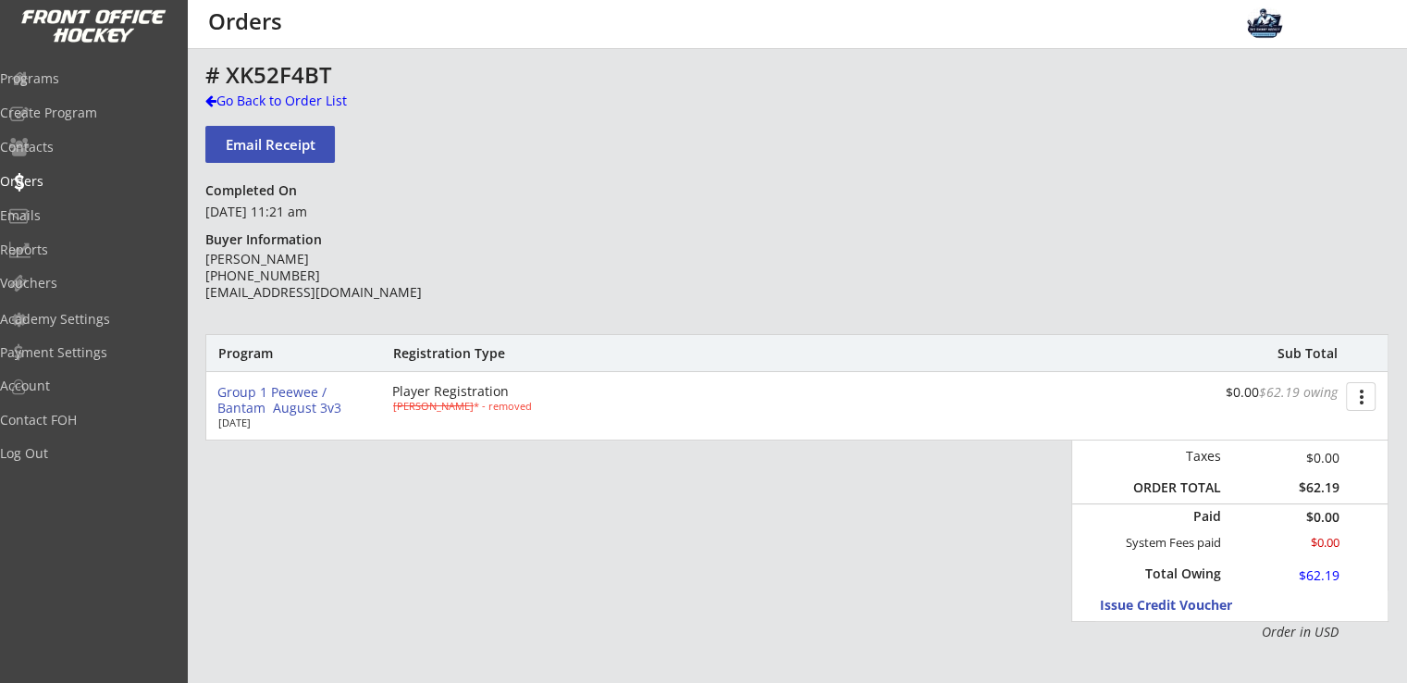
click at [1358, 400] on button "more_vert" at bounding box center [1361, 396] width 30 height 29
click at [1250, 435] on div "Change Owing" at bounding box center [1291, 430] width 132 height 13
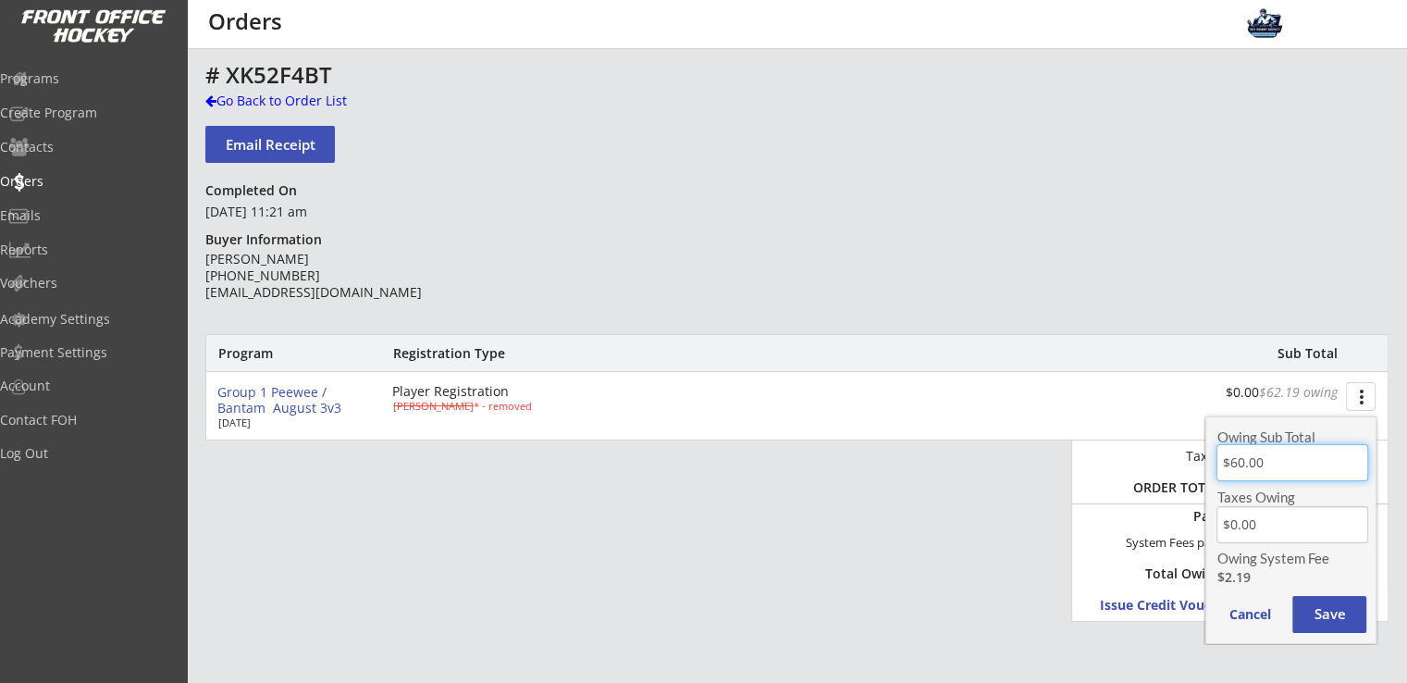
drag, startPoint x: 1274, startPoint y: 467, endPoint x: 1199, endPoint y: 473, distance: 75.1
click at [1199, 473] on body "REVENUE $ 1,300 Last 30 days REGISTRATIONS 34 Last 30 days CONTACTS 5 New in La…" at bounding box center [703, 341] width 1407 height 683
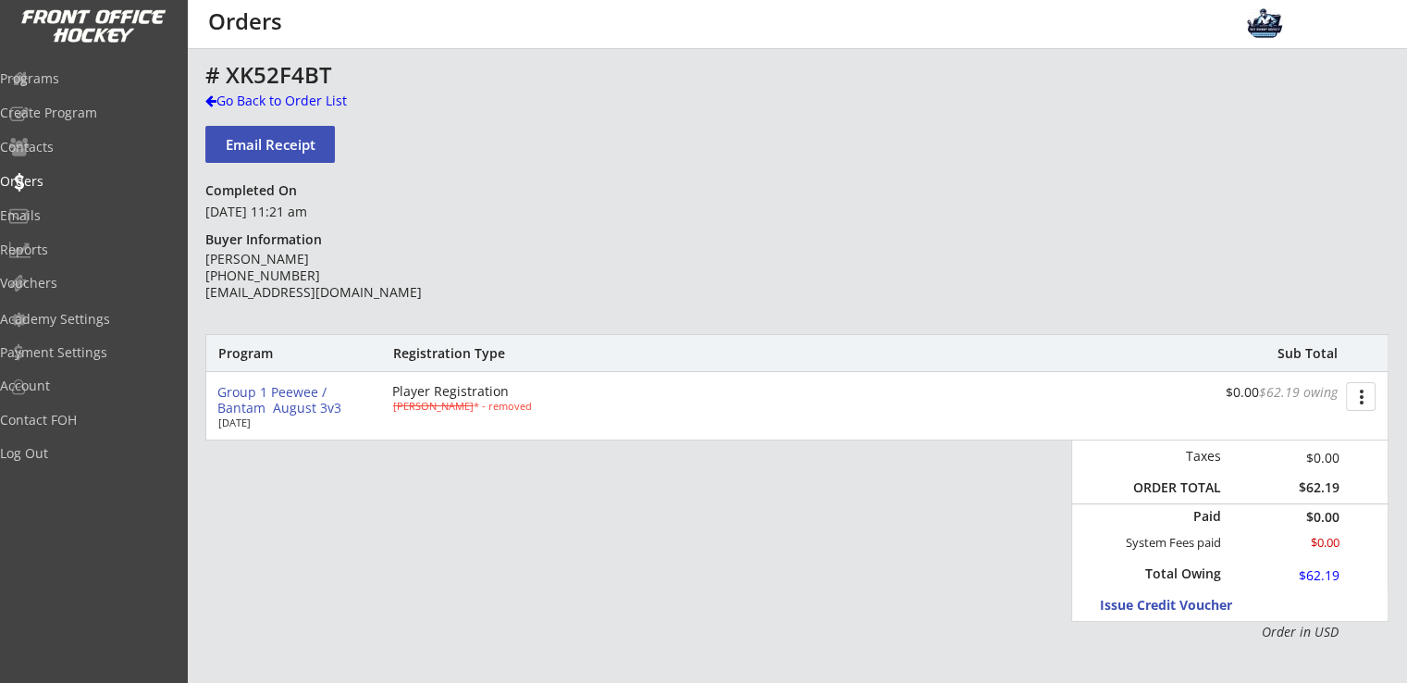
click at [1350, 400] on button "more_vert" at bounding box center [1361, 396] width 30 height 29
click at [1296, 430] on div "Change Owing" at bounding box center [1291, 430] width 132 height 13
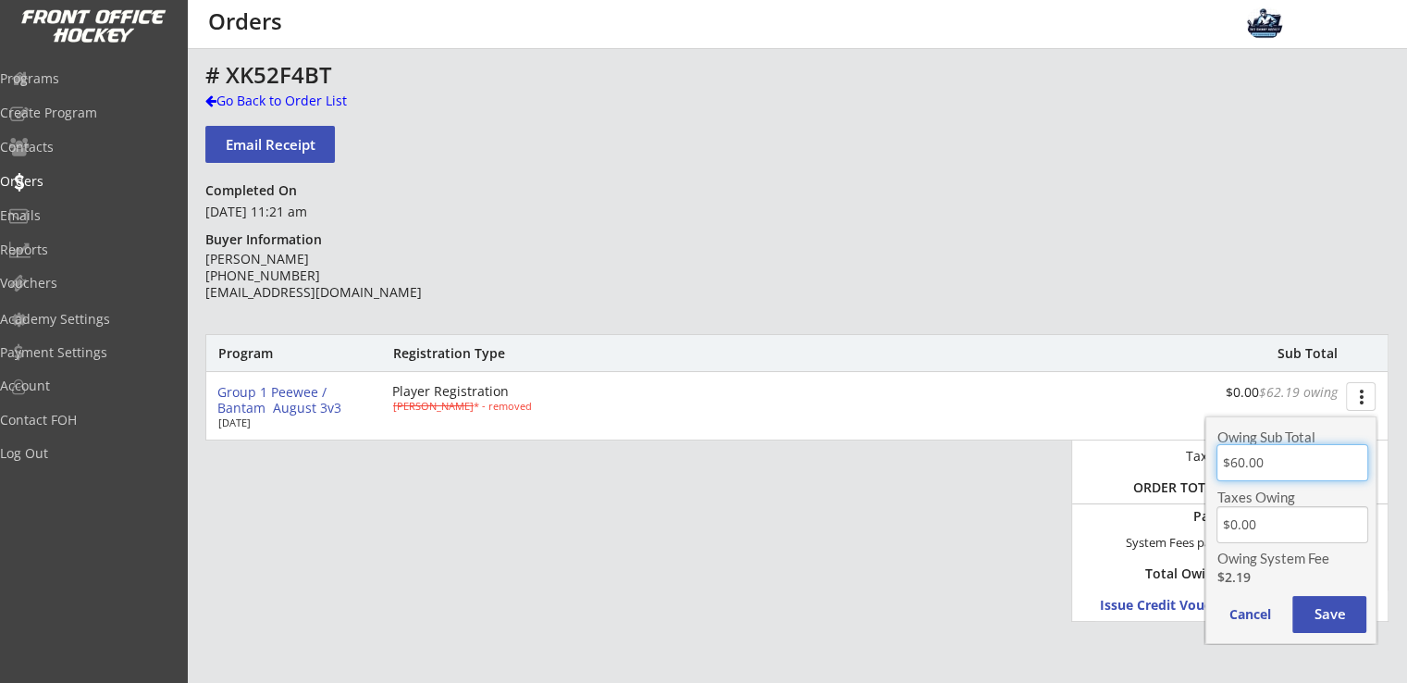
drag, startPoint x: 1268, startPoint y: 469, endPoint x: 1198, endPoint y: 465, distance: 70.4
click at [1198, 465] on body "REVENUE $ 1,300 Last 30 days REGISTRATIONS 34 Last 30 days CONTACTS 5 New in La…" at bounding box center [703, 341] width 1407 height 683
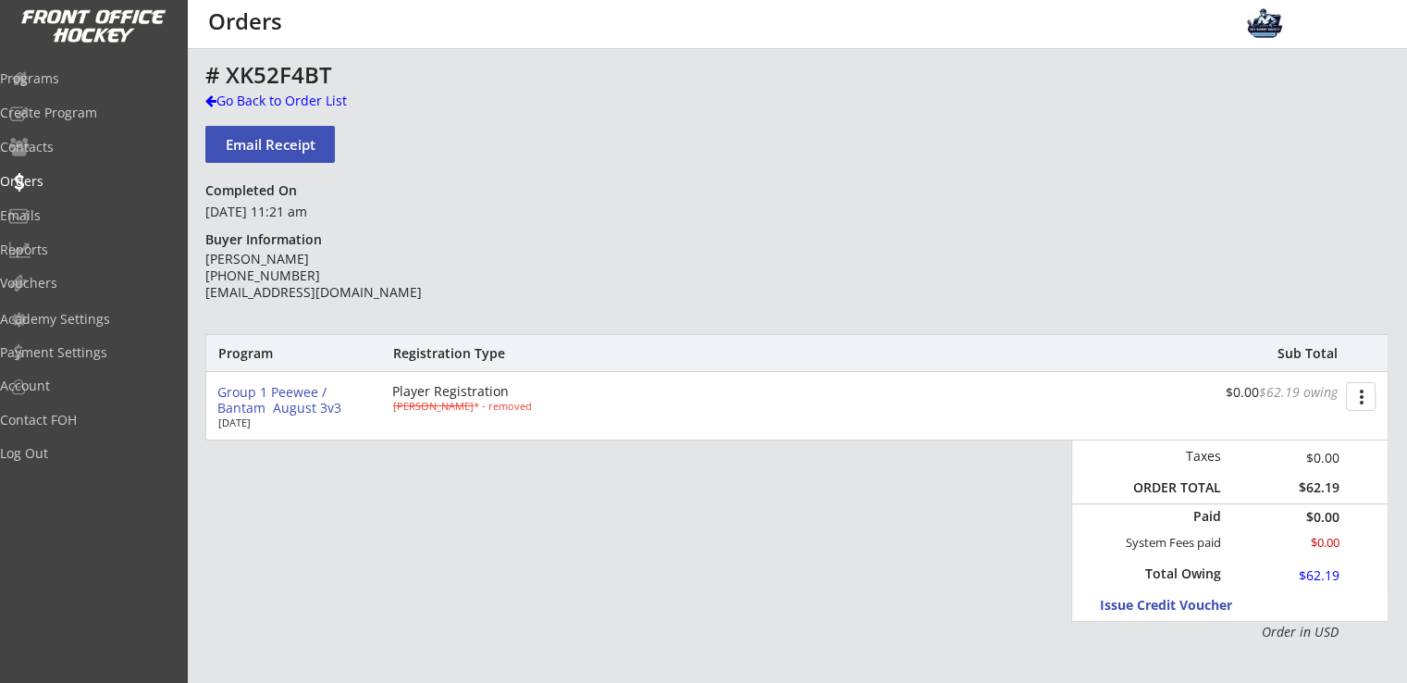
click at [1360, 408] on button "more_vert" at bounding box center [1361, 396] width 30 height 29
click at [1320, 429] on div "Change Owing" at bounding box center [1291, 430] width 132 height 13
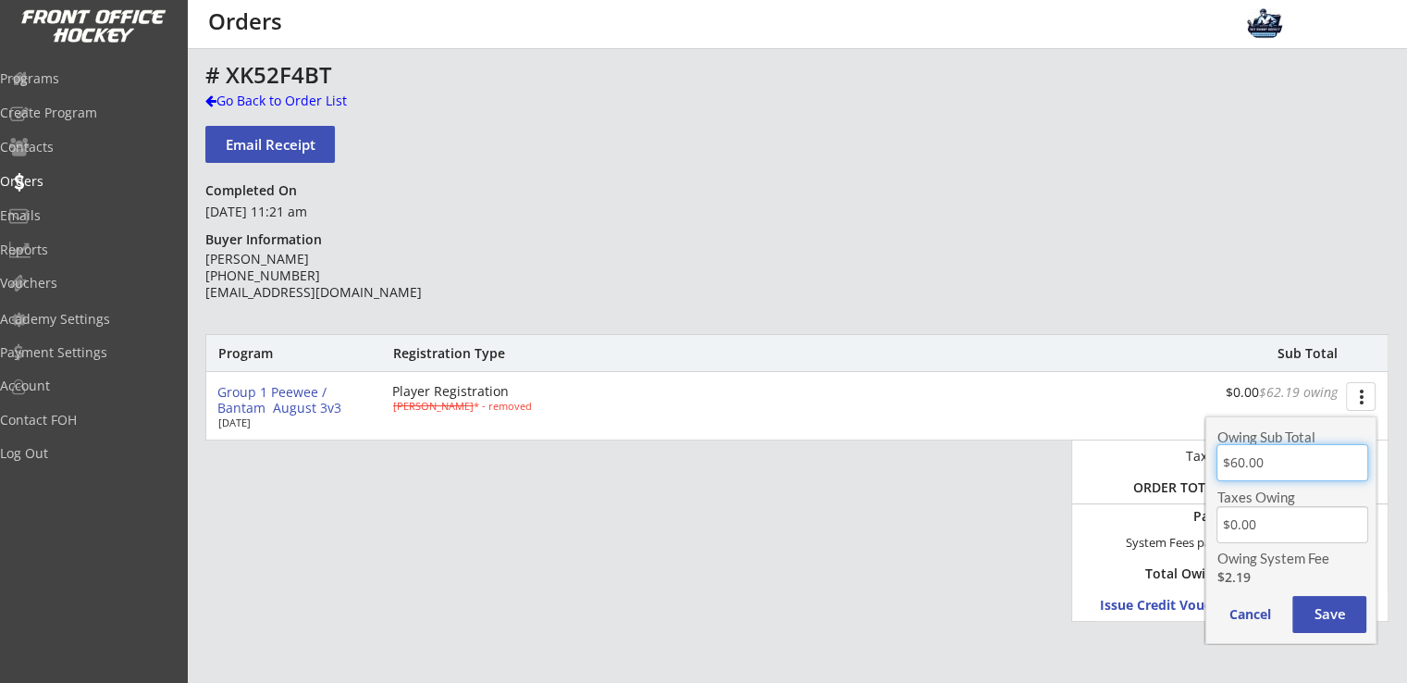
click at [1265, 463] on input "input" at bounding box center [1291, 462] width 151 height 37
click at [1301, 468] on input "input" at bounding box center [1291, 462] width 151 height 37
type input "$0.00"
click at [1307, 519] on input "input" at bounding box center [1291, 524] width 151 height 37
click at [1332, 609] on button "Save" at bounding box center [1329, 614] width 74 height 37
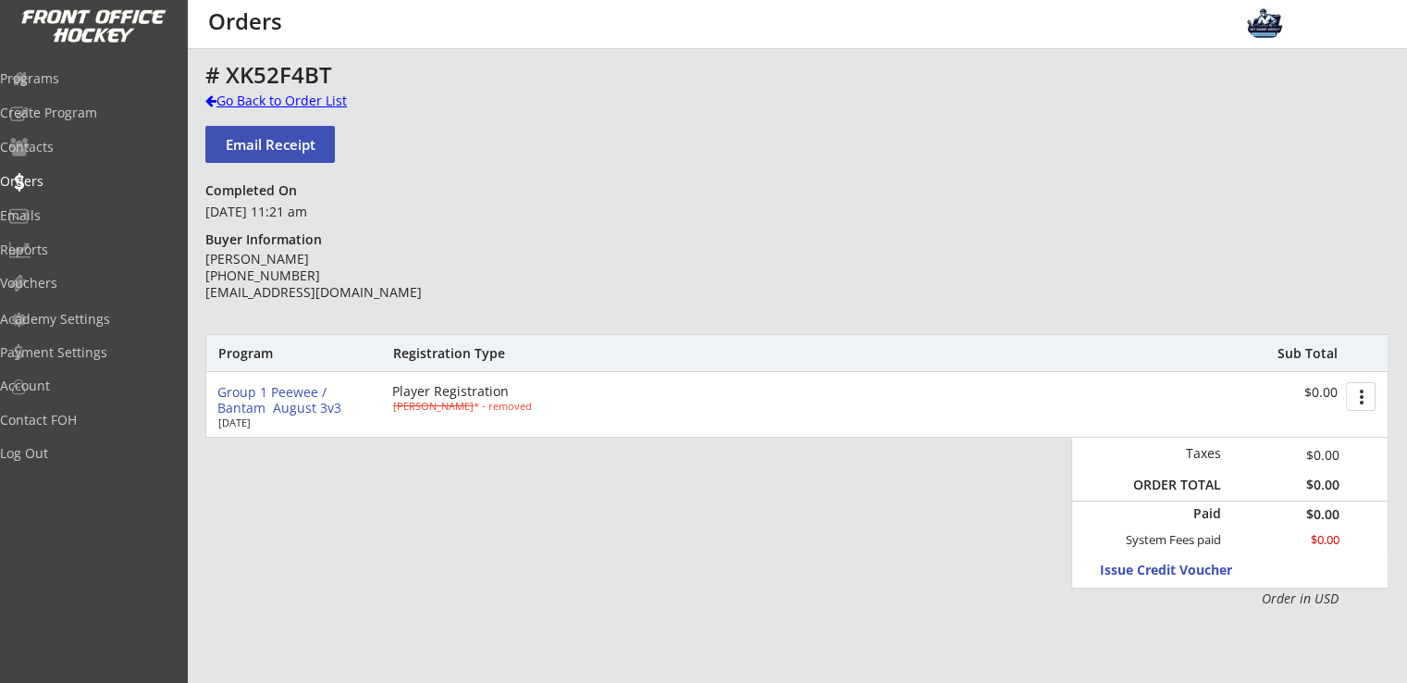
click at [278, 105] on div "Go Back to Order List" at bounding box center [300, 101] width 191 height 18
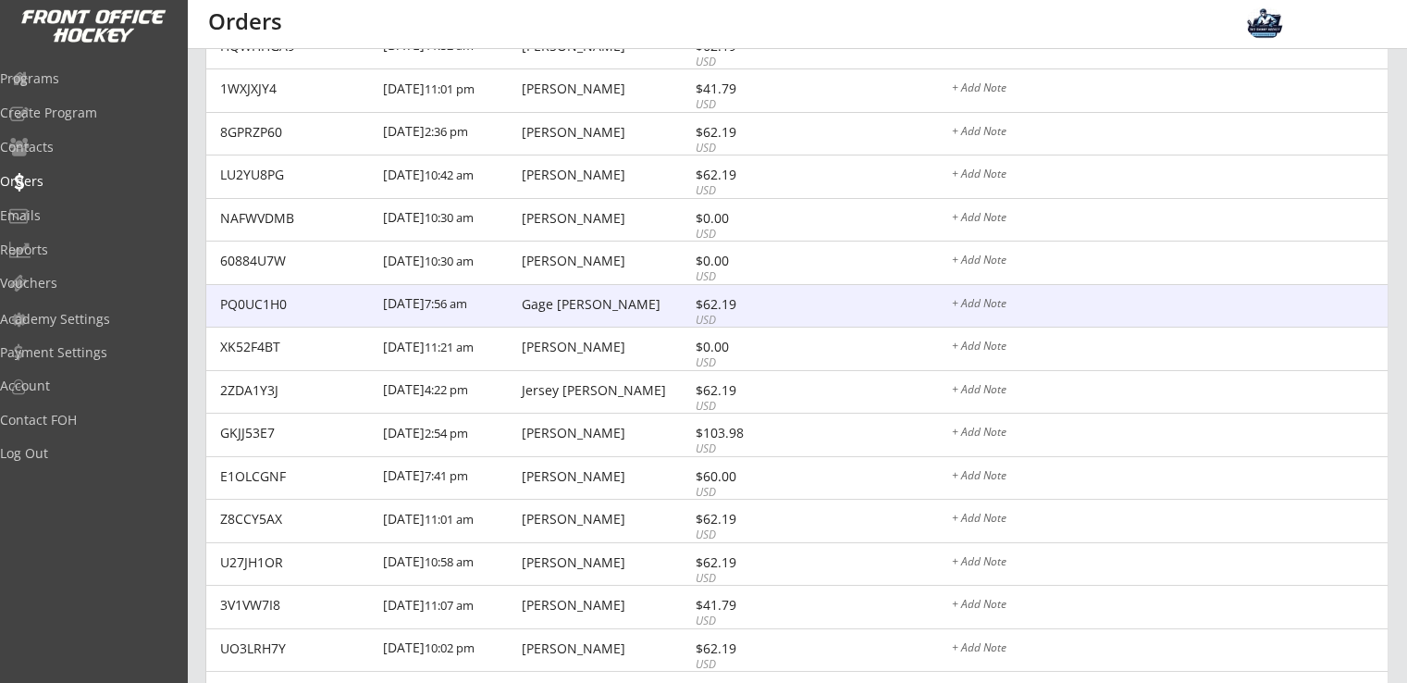
scroll to position [493, 0]
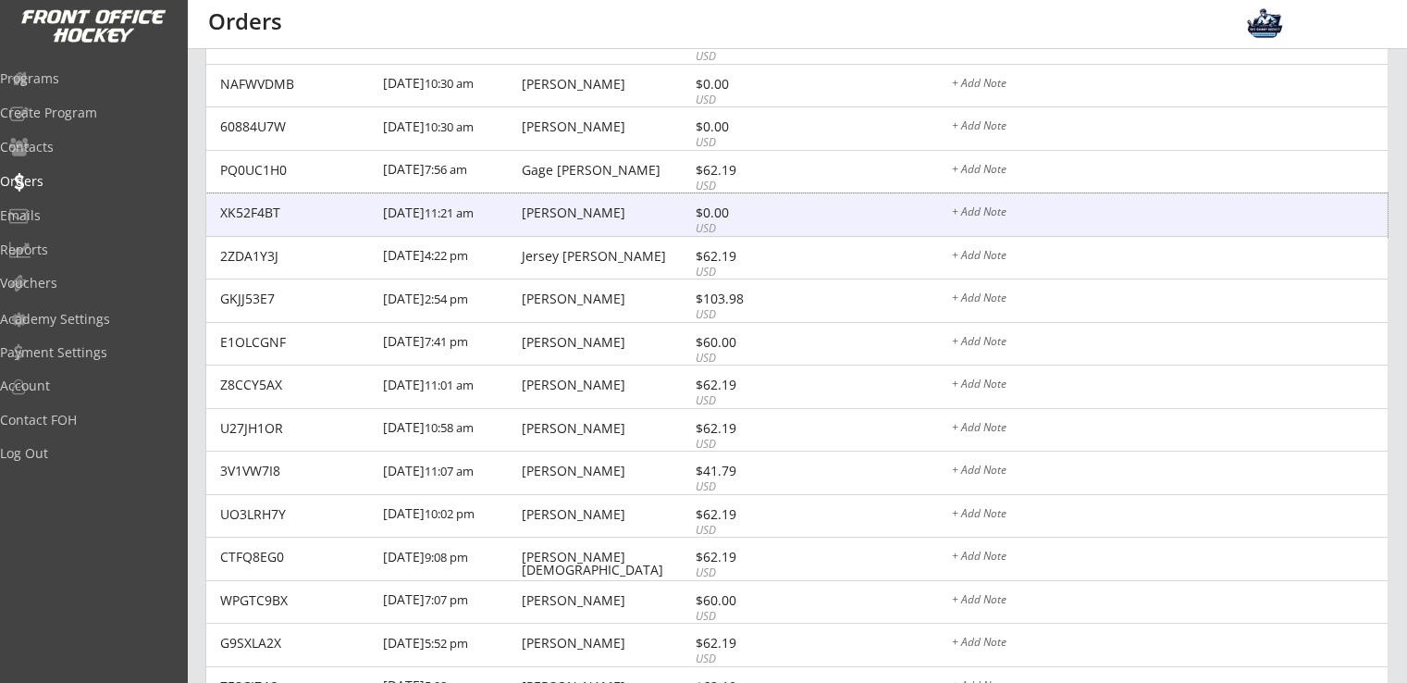
drag, startPoint x: 790, startPoint y: 221, endPoint x: 752, endPoint y: 215, distance: 38.3
click at [752, 215] on div "$0.00" at bounding box center [745, 212] width 99 height 13
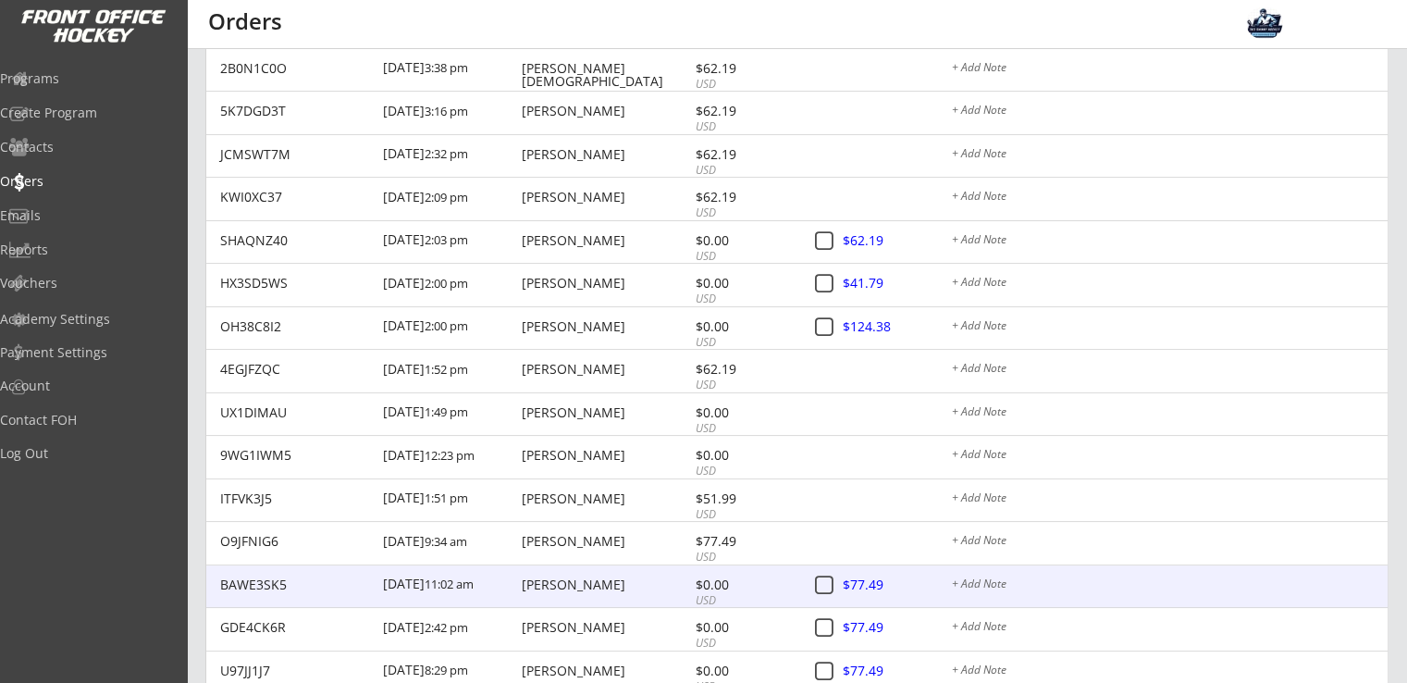
scroll to position [1233, 0]
